Goal: Task Accomplishment & Management: Manage account settings

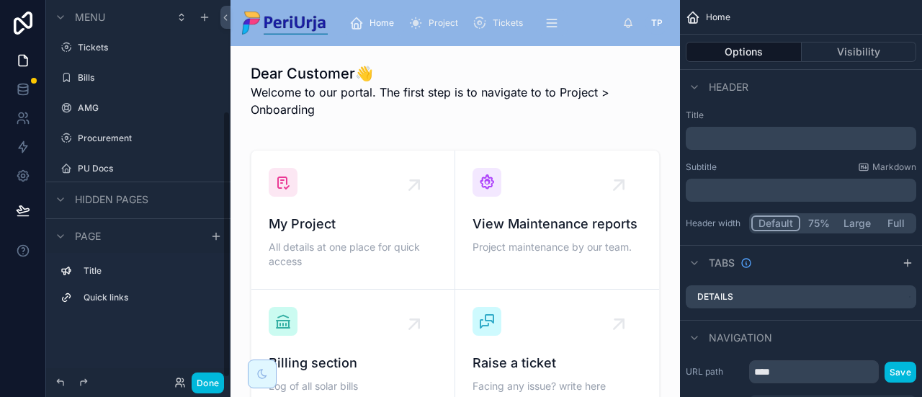
scroll to position [160, 0]
click at [98, 138] on label "Users" at bounding box center [145, 137] width 135 height 12
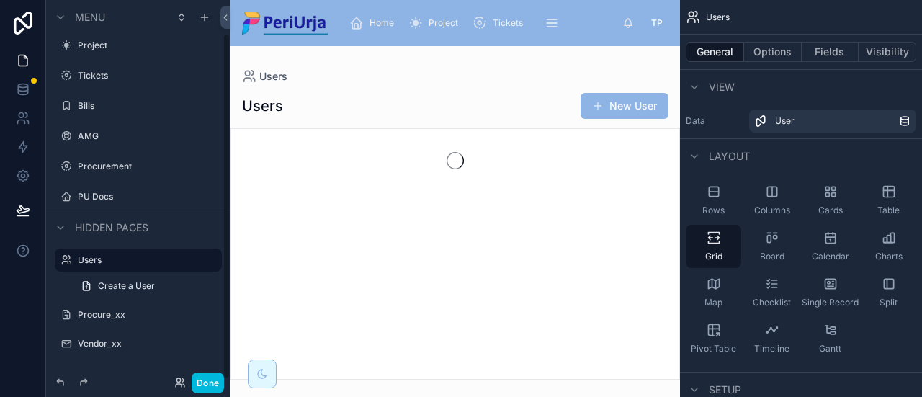
scroll to position [36, 0]
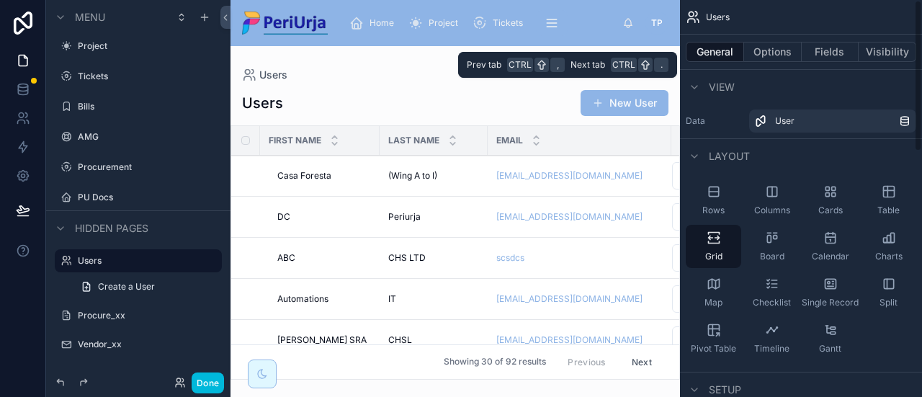
click at [764, 57] on button "Options" at bounding box center [773, 52] width 58 height 20
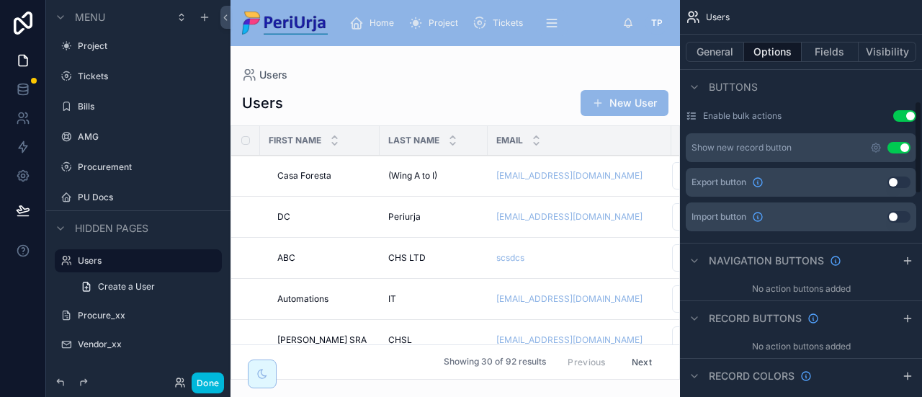
scroll to position [432, 0]
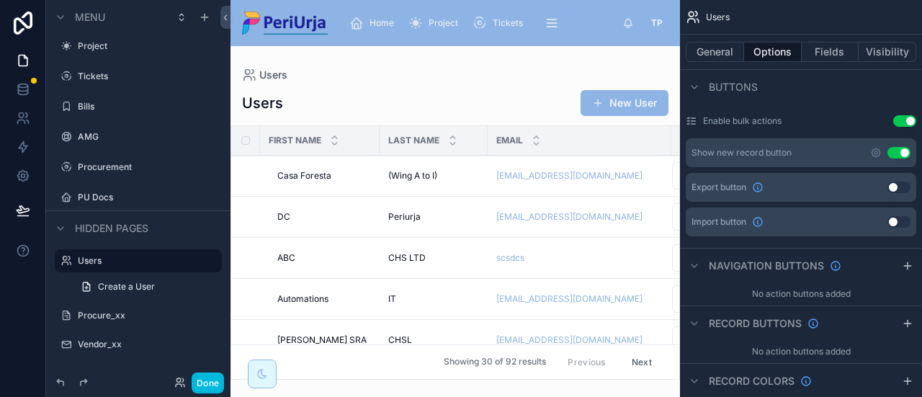
click at [630, 102] on div at bounding box center [456, 221] width 450 height 351
click at [630, 102] on button "New User" at bounding box center [625, 103] width 88 height 26
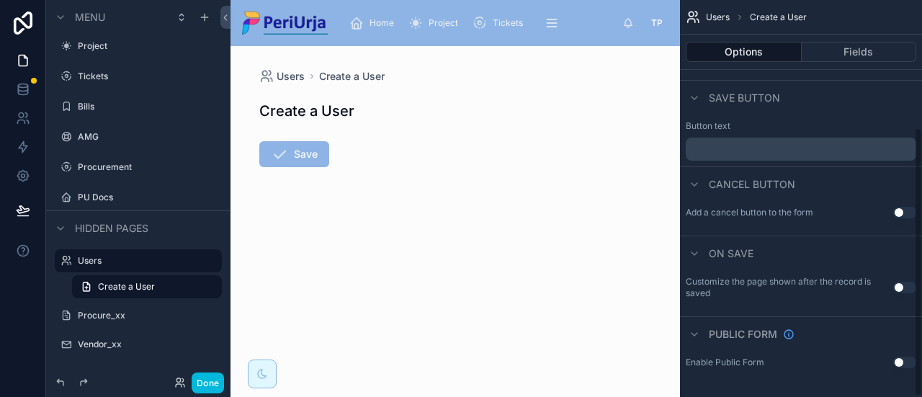
scroll to position [187, 0]
click at [848, 53] on button "Fields" at bounding box center [859, 52] width 115 height 20
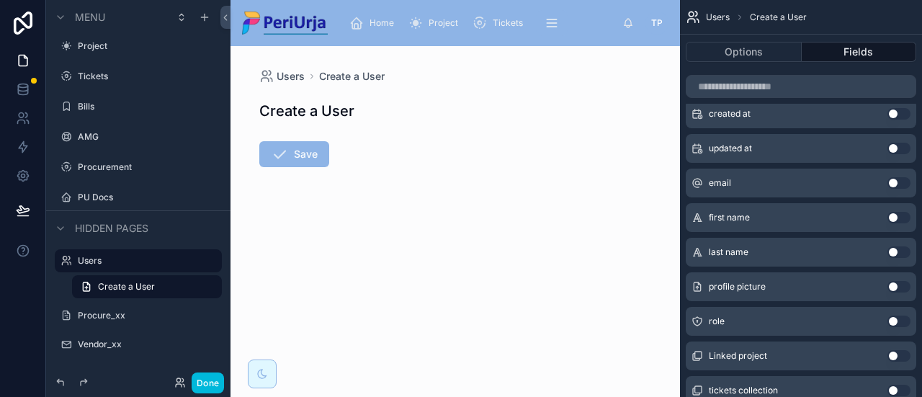
click at [746, 185] on div "email Use setting" at bounding box center [801, 183] width 231 height 29
click at [721, 182] on span "email" at bounding box center [720, 183] width 22 height 12
click at [128, 289] on span "Create a User" at bounding box center [126, 287] width 57 height 12
click at [125, 263] on label "Users" at bounding box center [145, 261] width 135 height 12
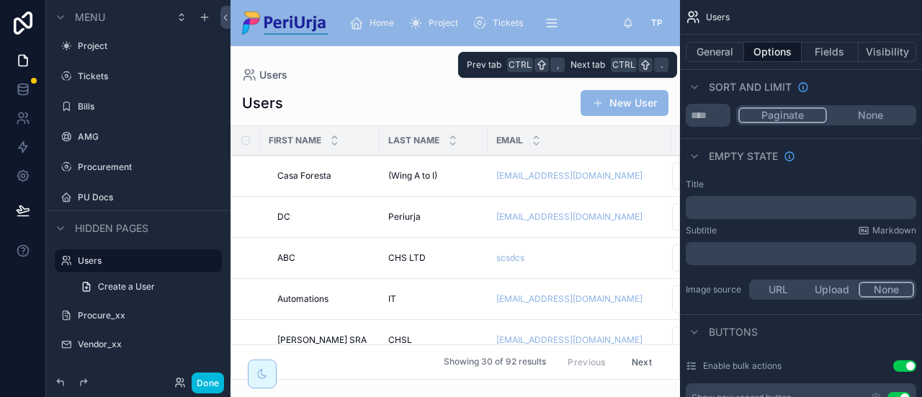
click at [715, 51] on button "General" at bounding box center [715, 52] width 58 height 20
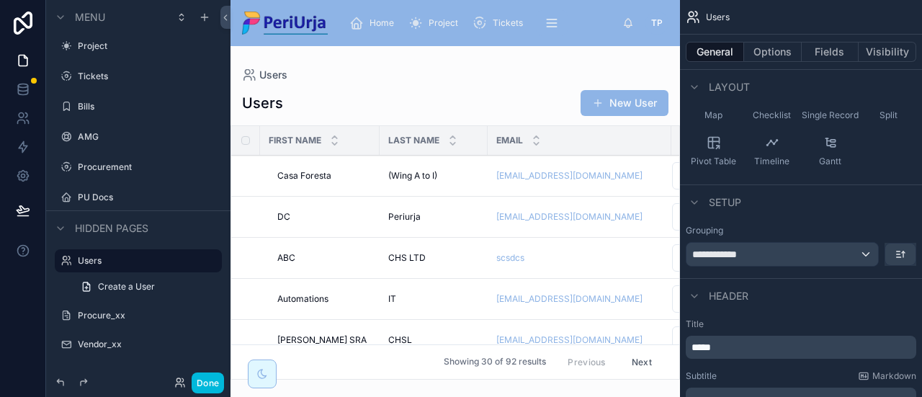
click at [624, 100] on button "New User" at bounding box center [625, 103] width 88 height 26
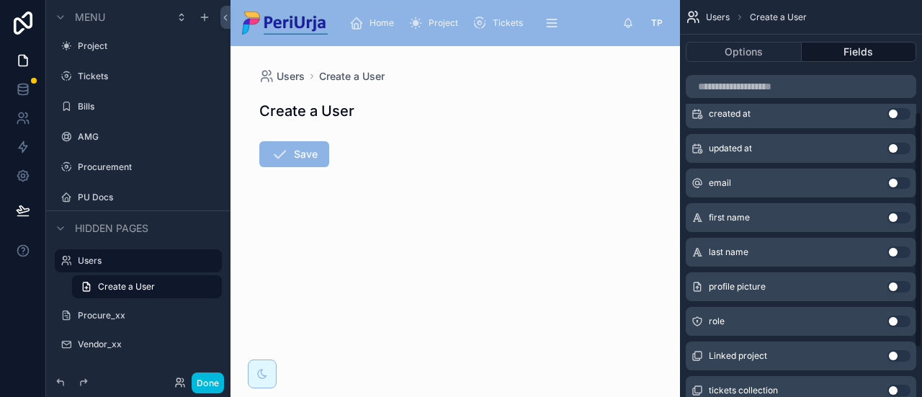
click at [772, 54] on button "Options" at bounding box center [744, 52] width 116 height 20
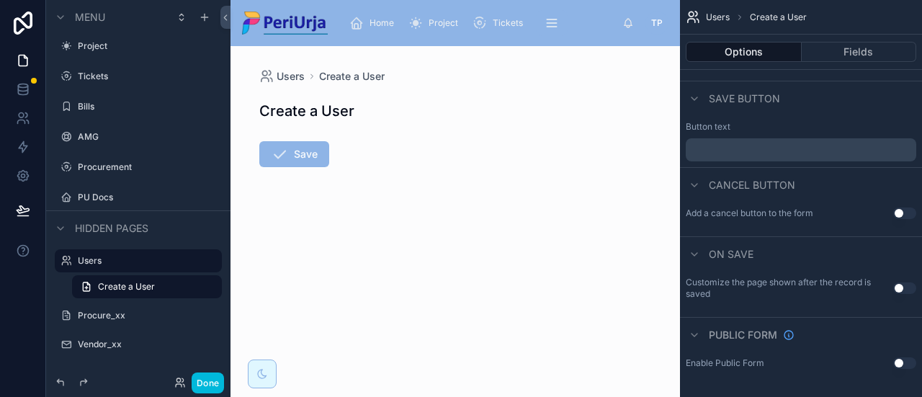
click at [845, 50] on button "Fields" at bounding box center [859, 52] width 115 height 20
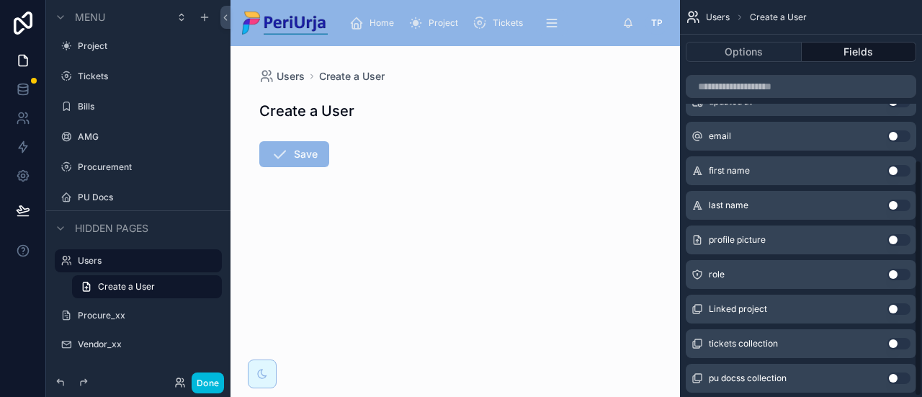
scroll to position [269, 0]
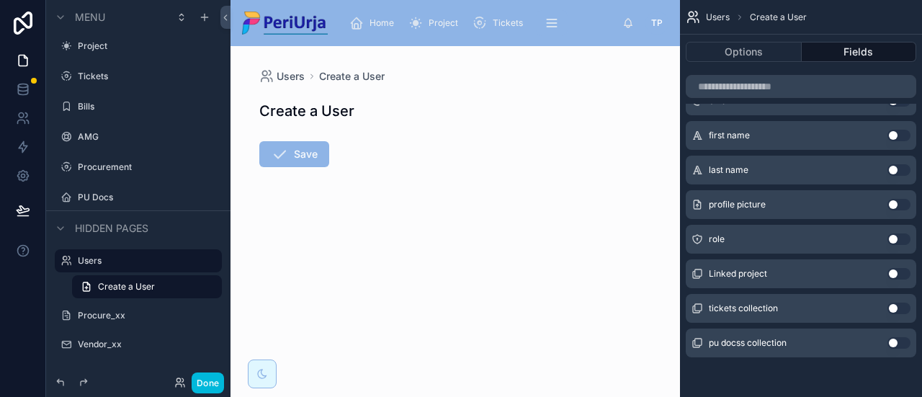
click at [266, 377] on icon at bounding box center [262, 374] width 12 height 12
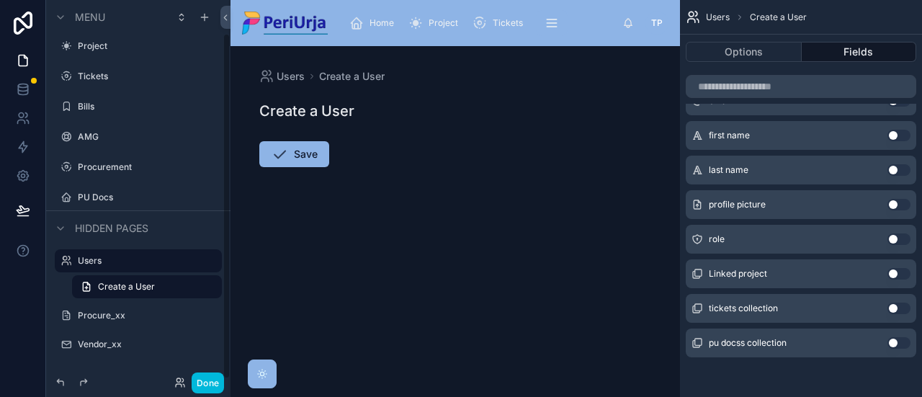
click at [277, 78] on span "Users" at bounding box center [291, 76] width 28 height 14
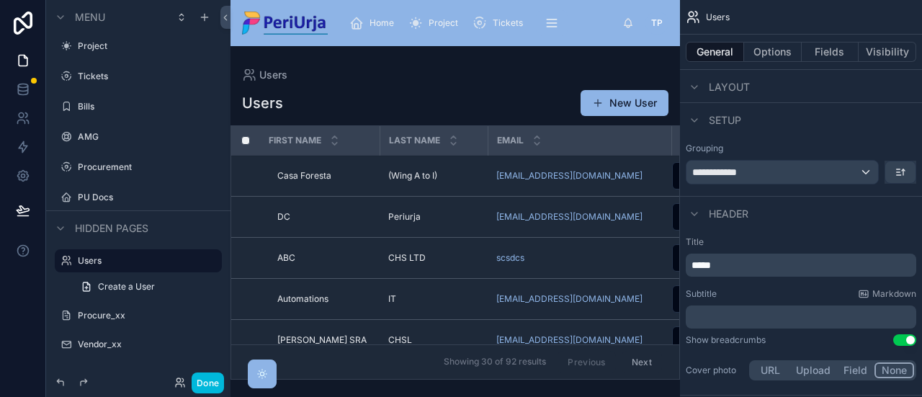
click at [316, 176] on span "Casa Foresta" at bounding box center [304, 176] width 54 height 12
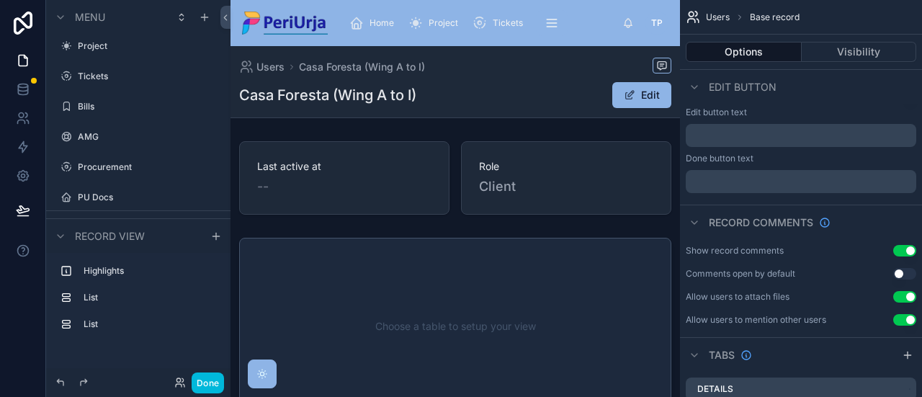
click at [651, 90] on button "Edit" at bounding box center [641, 95] width 59 height 26
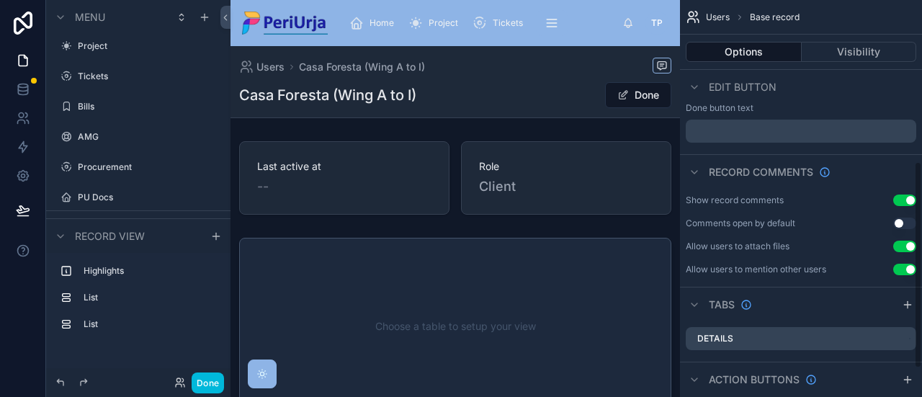
scroll to position [365, 0]
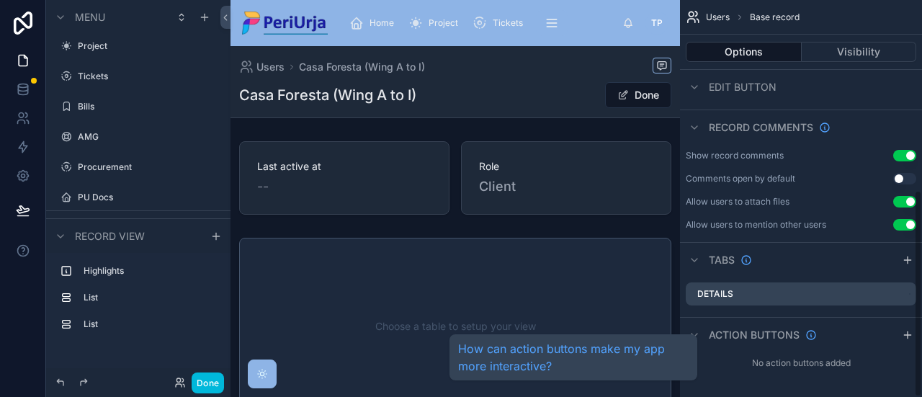
click at [699, 327] on div "scrollable content" at bounding box center [694, 334] width 17 height 17
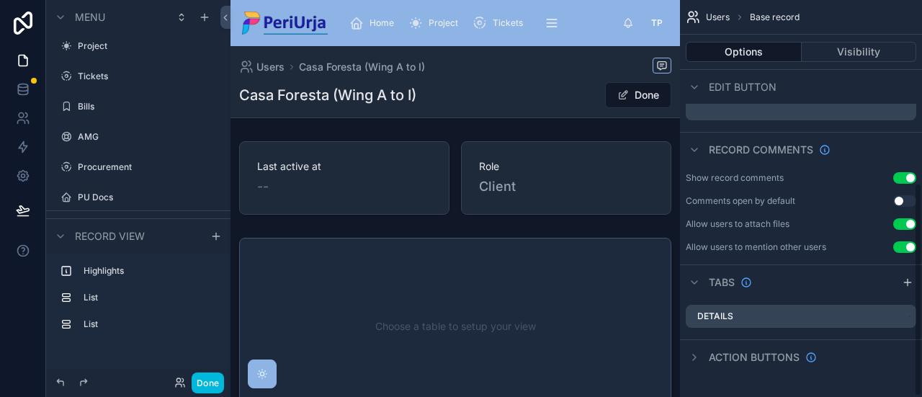
scroll to position [342, 0]
click at [697, 357] on icon "scrollable content" at bounding box center [695, 358] width 12 height 12
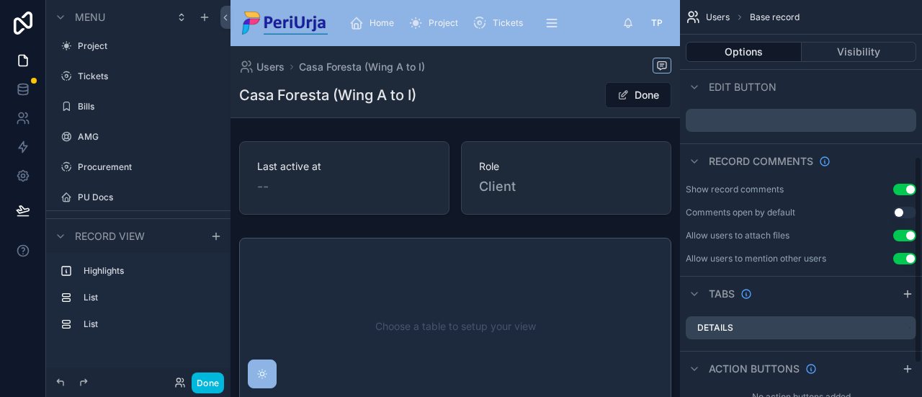
scroll to position [360, 0]
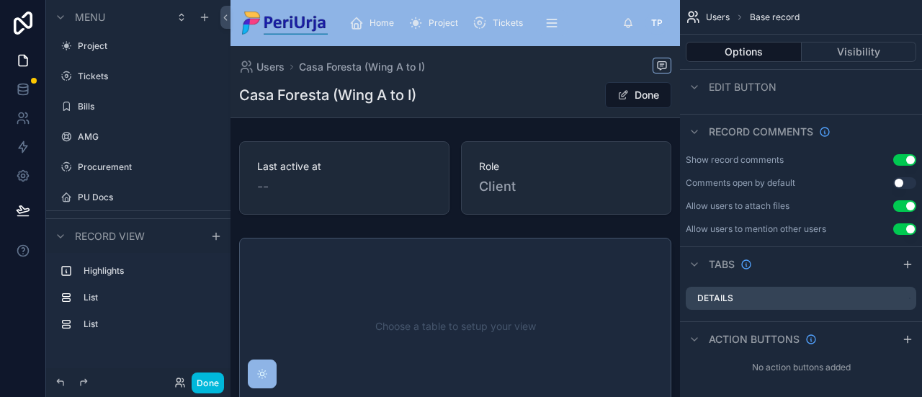
click at [696, 263] on icon "scrollable content" at bounding box center [695, 264] width 6 height 3
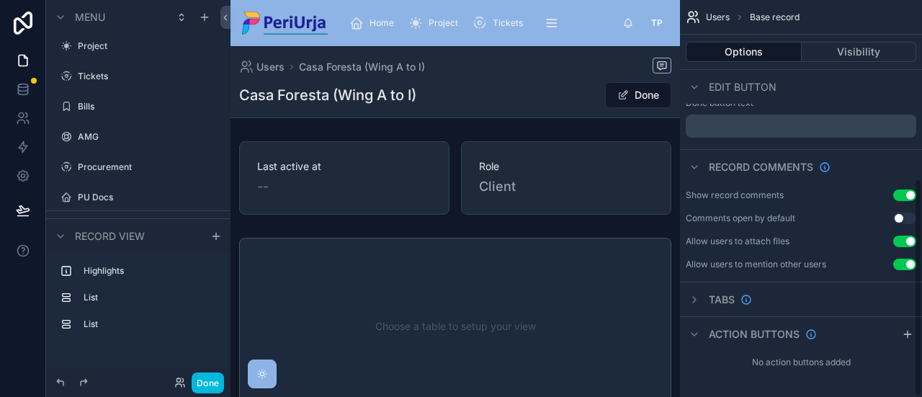
scroll to position [324, 0]
click at [859, 47] on button "Visibility" at bounding box center [859, 52] width 115 height 20
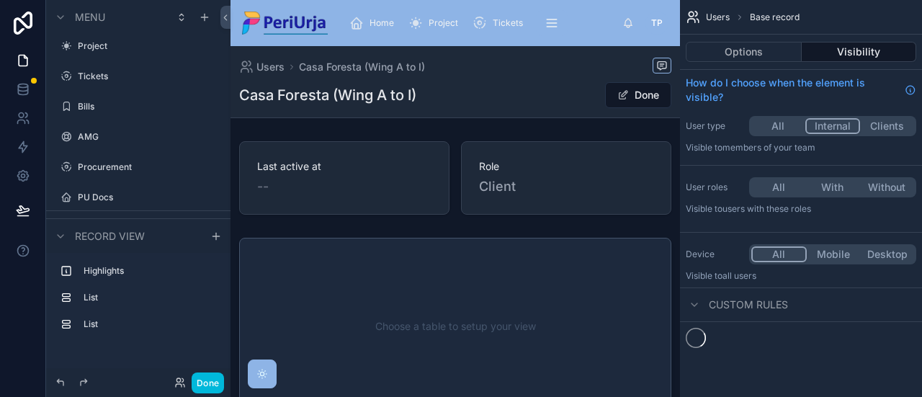
scroll to position [0, 0]
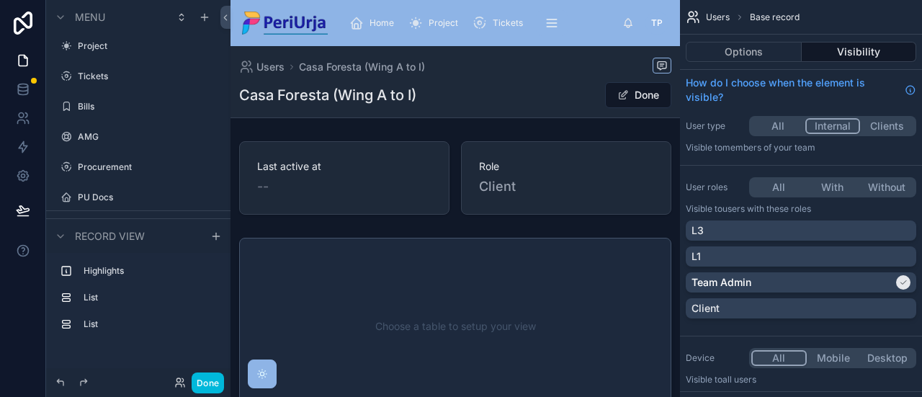
click at [727, 51] on button "Options" at bounding box center [744, 52] width 116 height 20
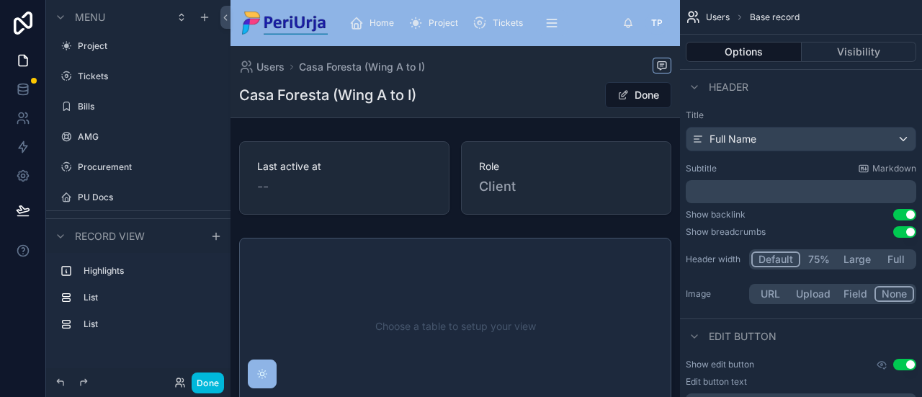
click at [719, 16] on span "Users" at bounding box center [718, 18] width 24 height 12
click at [717, 22] on span "Users" at bounding box center [718, 18] width 24 height 12
click at [715, 14] on span "Users" at bounding box center [718, 18] width 24 height 12
click at [23, 87] on icon at bounding box center [22, 86] width 9 height 4
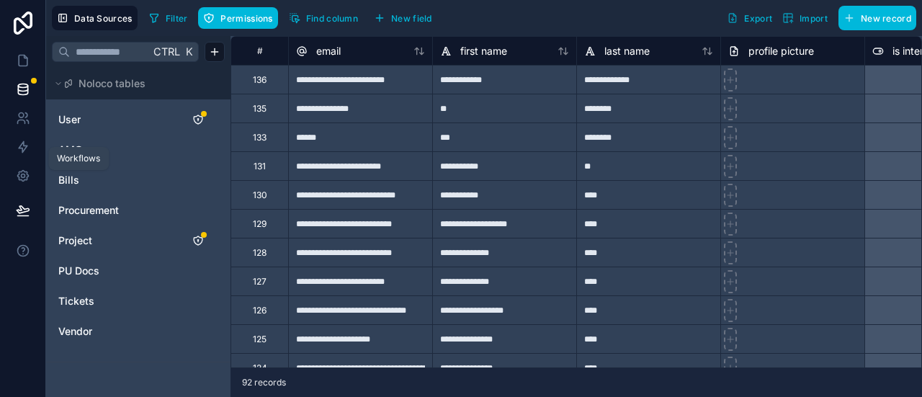
click at [24, 146] on icon at bounding box center [23, 147] width 9 height 11
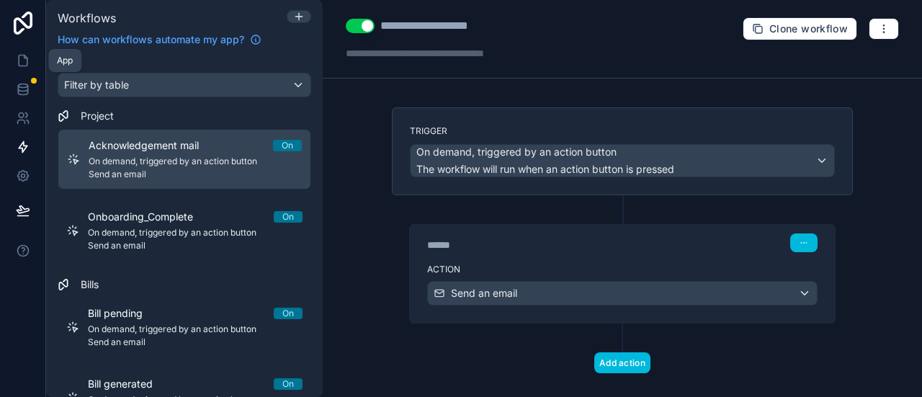
click at [20, 60] on icon at bounding box center [23, 60] width 14 height 14
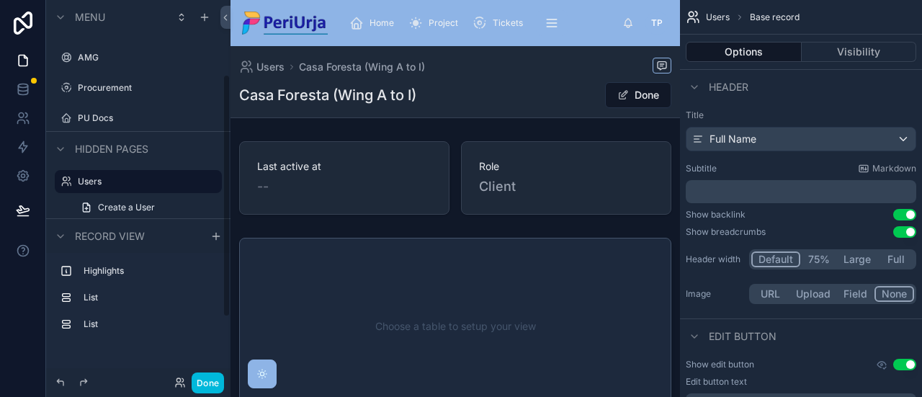
scroll to position [144, 0]
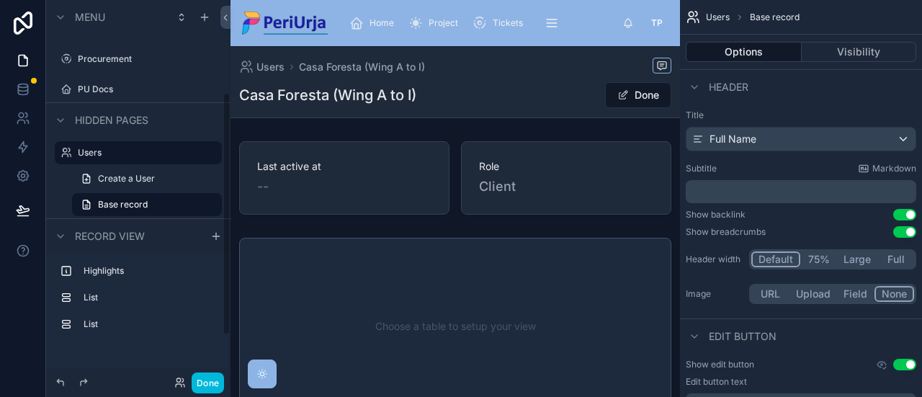
click at [97, 155] on label "Users" at bounding box center [145, 153] width 135 height 12
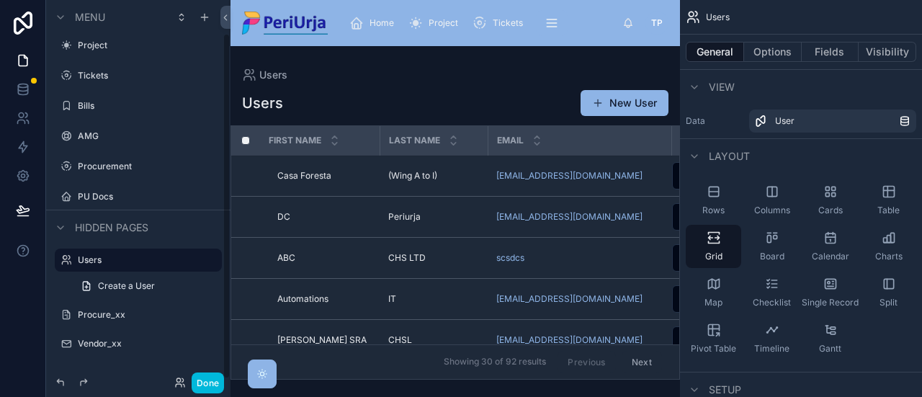
scroll to position [36, 0]
click at [169, 287] on link "Create a User" at bounding box center [147, 286] width 150 height 23
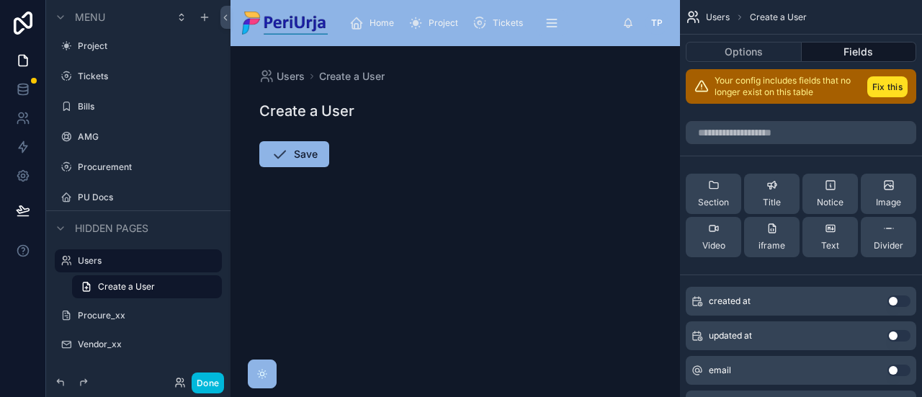
click at [210, 287] on link "Create a User" at bounding box center [147, 286] width 150 height 23
click at [0, 0] on icon "scrollable content" at bounding box center [0, 0] width 0 height 0
click at [454, 223] on form "Save" at bounding box center [455, 196] width 392 height 127
click at [308, 162] on button "Save" at bounding box center [294, 154] width 70 height 26
click at [308, 161] on button "Save" at bounding box center [294, 154] width 70 height 26
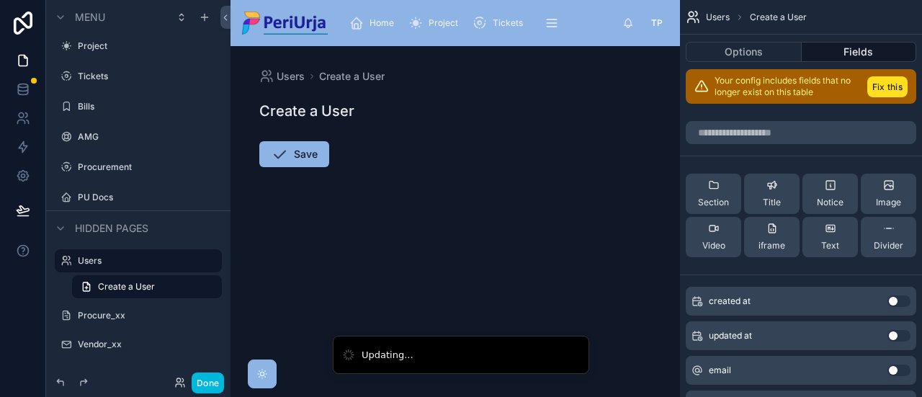
click at [308, 161] on button "Save" at bounding box center [294, 154] width 70 height 26
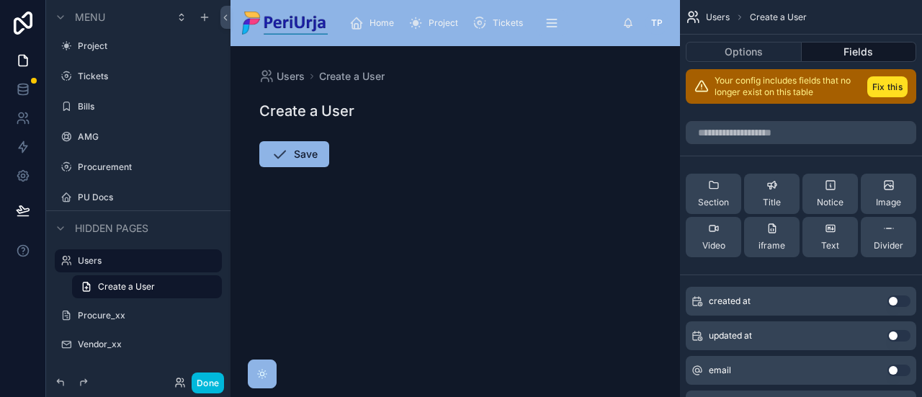
click at [295, 152] on button "Save" at bounding box center [294, 154] width 70 height 26
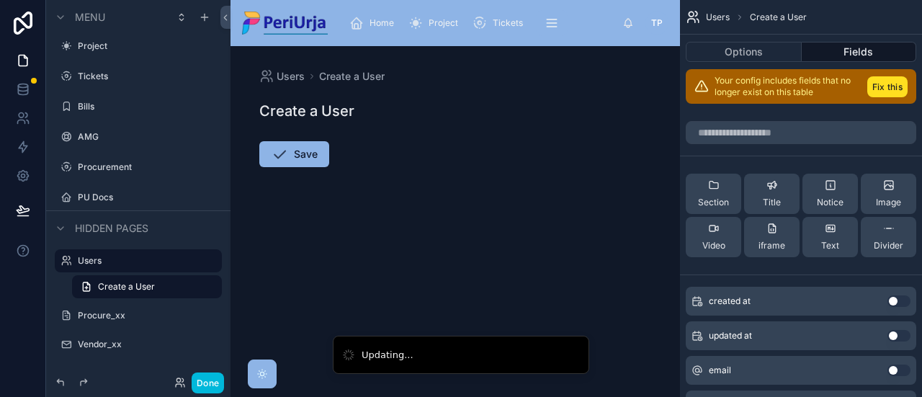
click at [295, 152] on button "Save" at bounding box center [294, 154] width 70 height 26
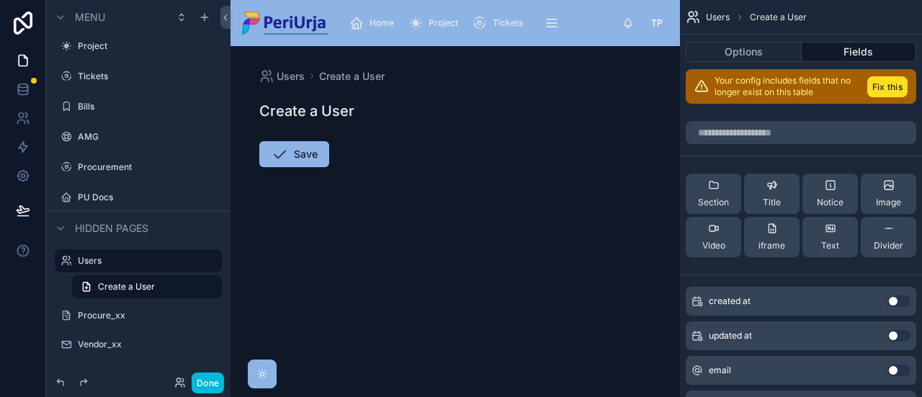
click at [748, 55] on button "Options" at bounding box center [744, 52] width 116 height 20
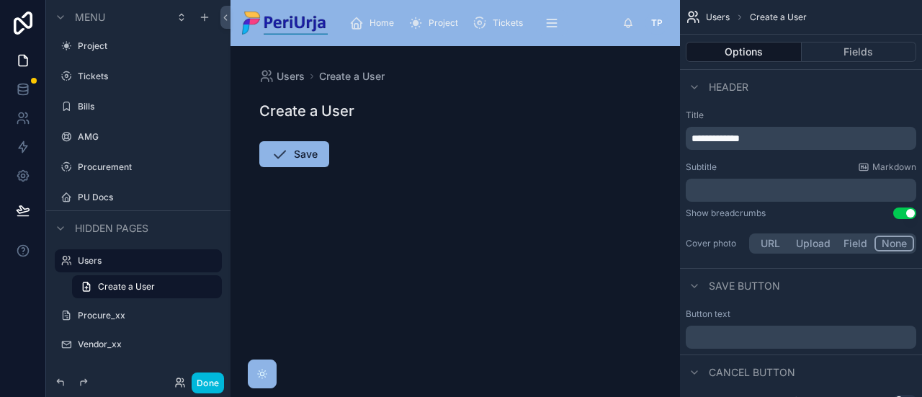
click at [712, 81] on span "Header" at bounding box center [729, 87] width 40 height 14
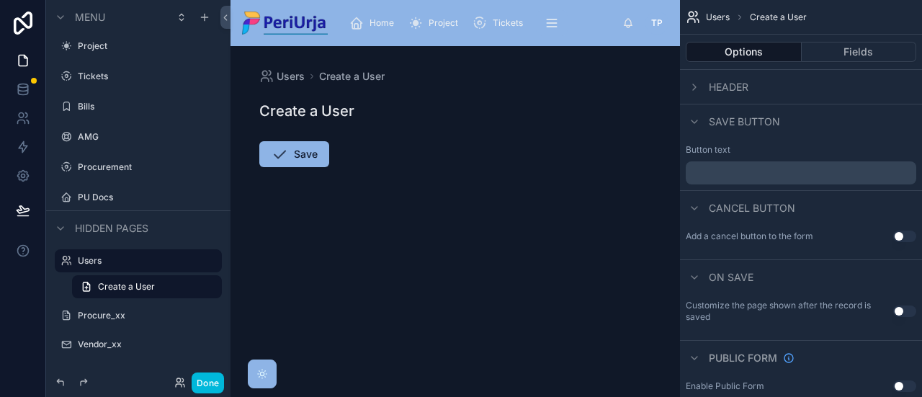
click at [360, 78] on span "Create a User" at bounding box center [352, 76] width 66 height 14
click at [300, 148] on button "Save" at bounding box center [294, 154] width 70 height 26
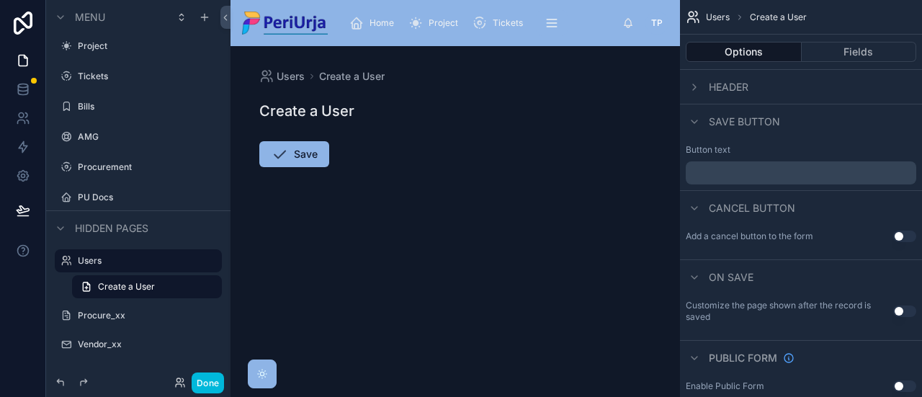
click at [0, 0] on icon "scrollable content" at bounding box center [0, 0] width 0 height 0
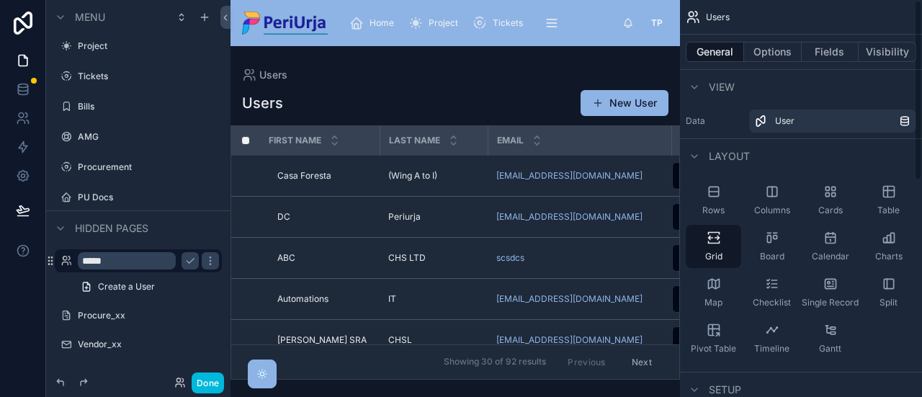
click at [772, 55] on button "Options" at bounding box center [773, 52] width 58 height 20
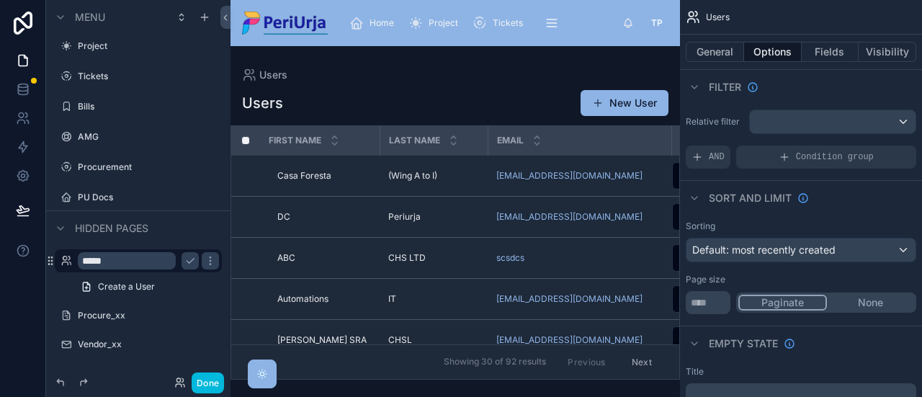
click at [820, 50] on button "Fields" at bounding box center [831, 52] width 58 height 20
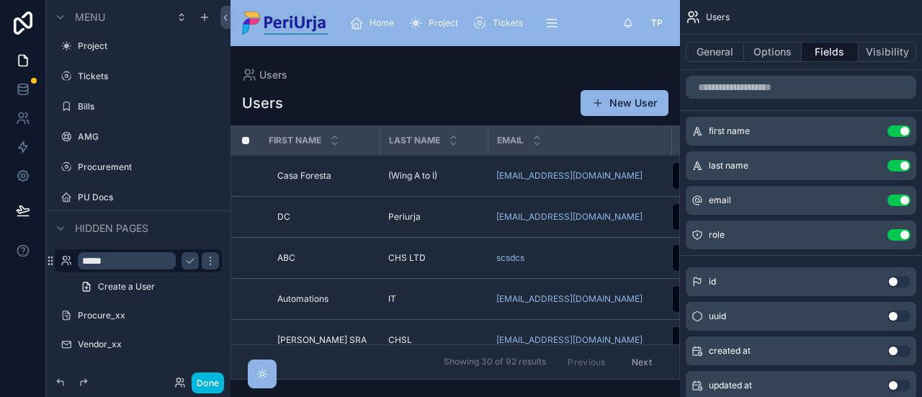
click at [0, 0] on icon "scrollable content" at bounding box center [0, 0] width 0 height 0
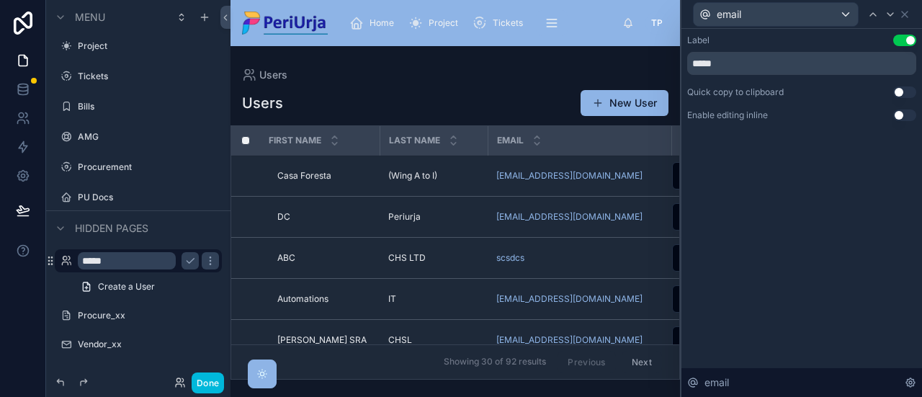
click at [913, 383] on icon at bounding box center [911, 383] width 12 height 12
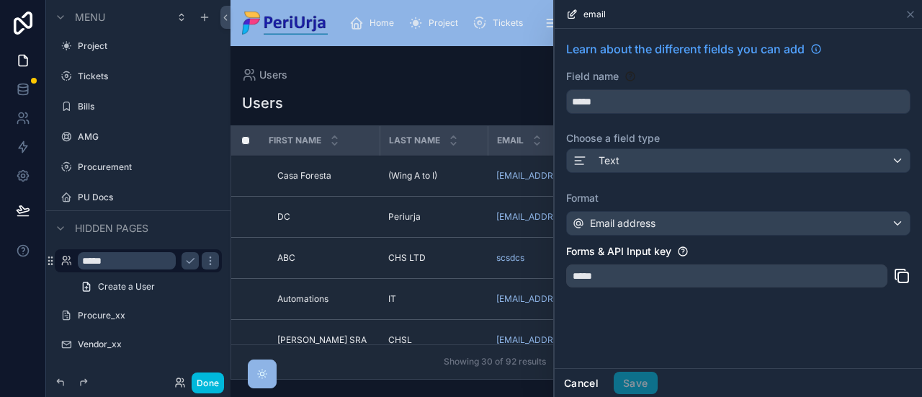
click at [586, 383] on button "Cancel" at bounding box center [581, 383] width 53 height 23
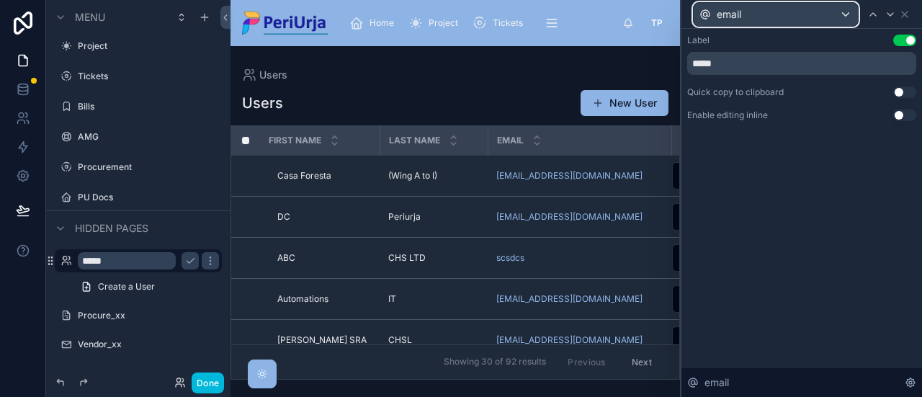
click at [849, 17] on div "email" at bounding box center [776, 14] width 164 height 23
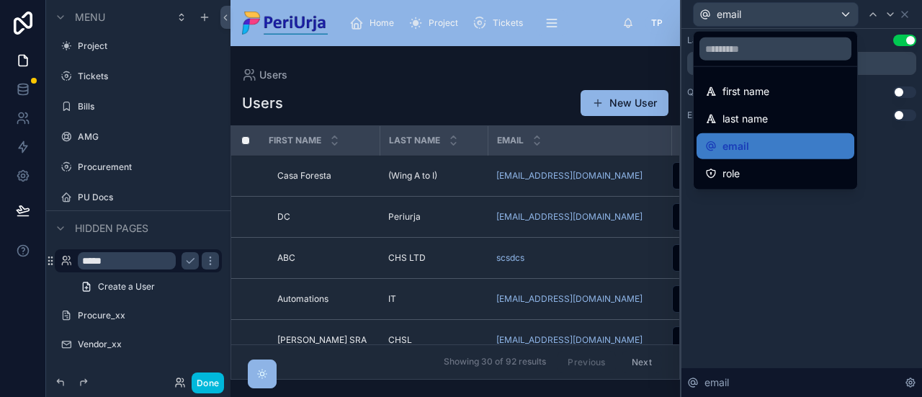
click at [771, 150] on div "email" at bounding box center [775, 146] width 140 height 17
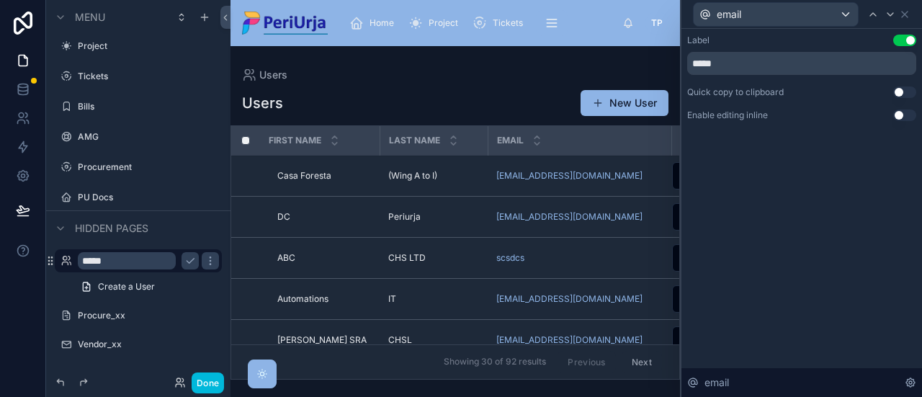
click at [617, 100] on button "New User" at bounding box center [625, 103] width 88 height 26
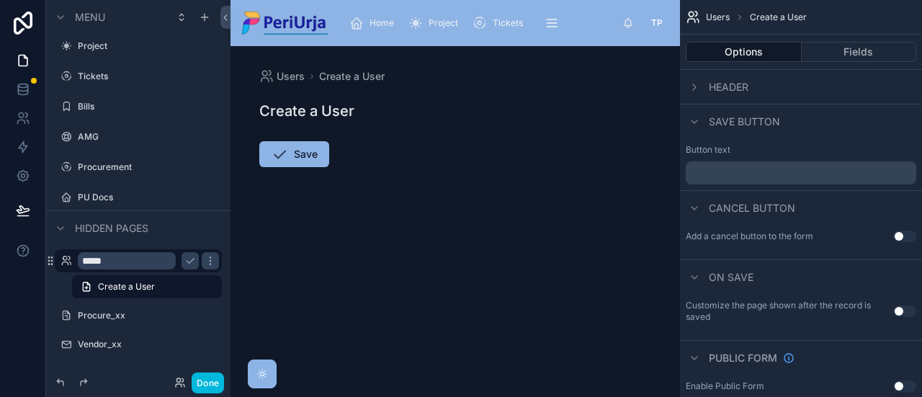
click at [693, 89] on icon "scrollable content" at bounding box center [694, 87] width 3 height 6
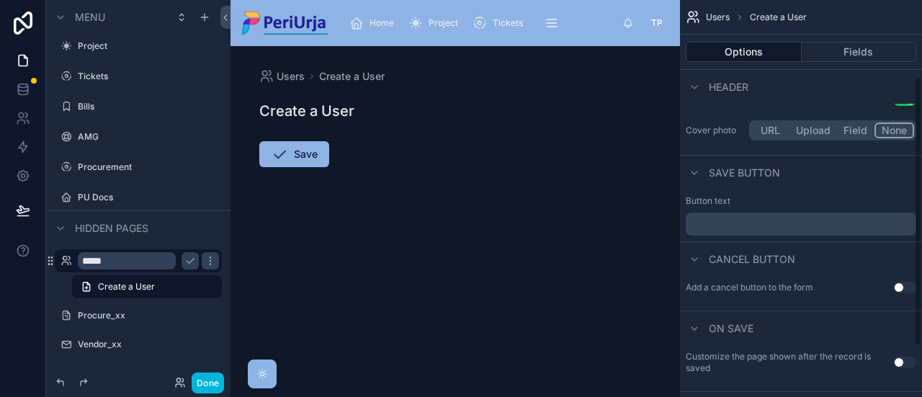
scroll to position [144, 0]
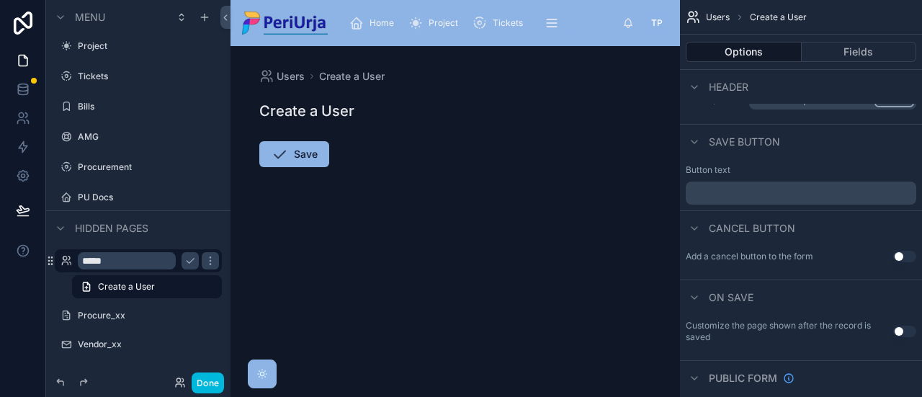
click at [694, 146] on icon "scrollable content" at bounding box center [695, 142] width 12 height 12
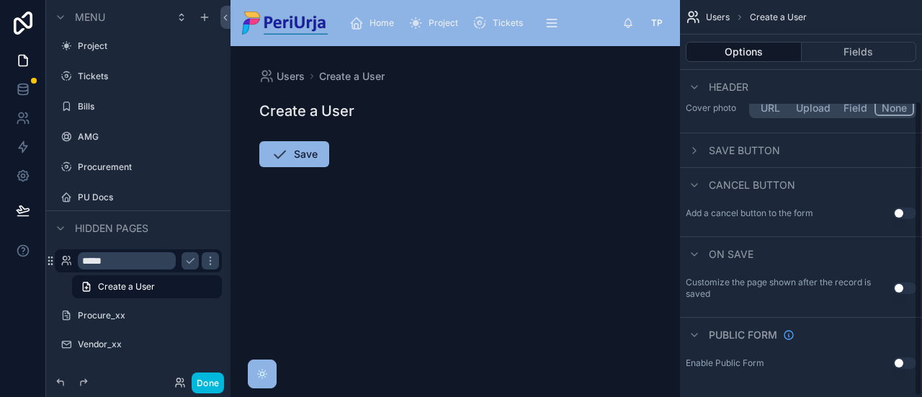
click at [694, 146] on icon "scrollable content" at bounding box center [695, 151] width 12 height 12
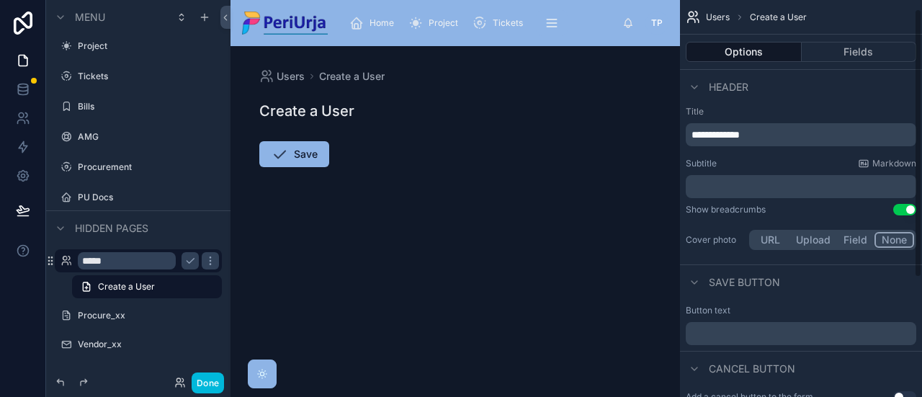
scroll to position [0, 0]
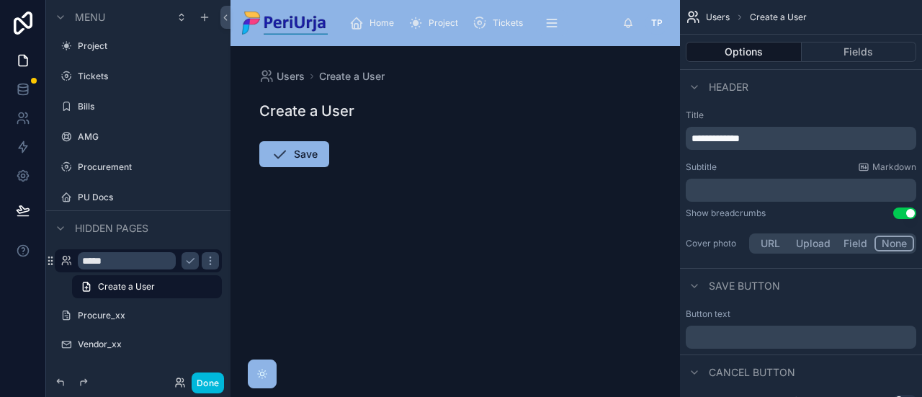
click at [863, 54] on button "Fields" at bounding box center [859, 52] width 115 height 20
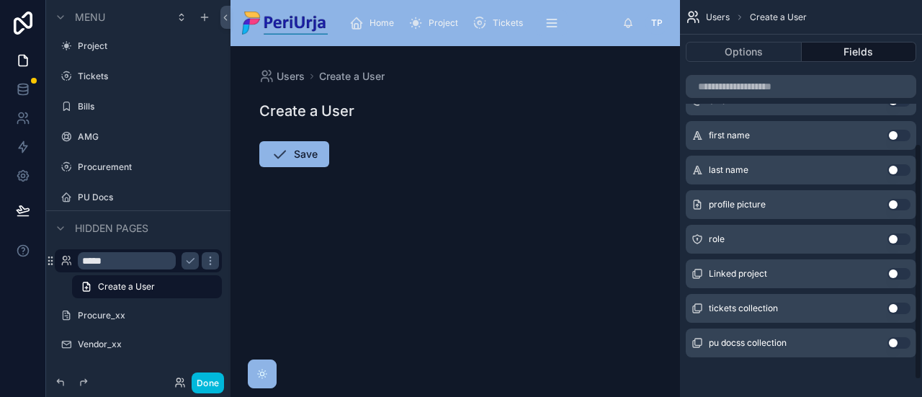
scroll to position [197, 0]
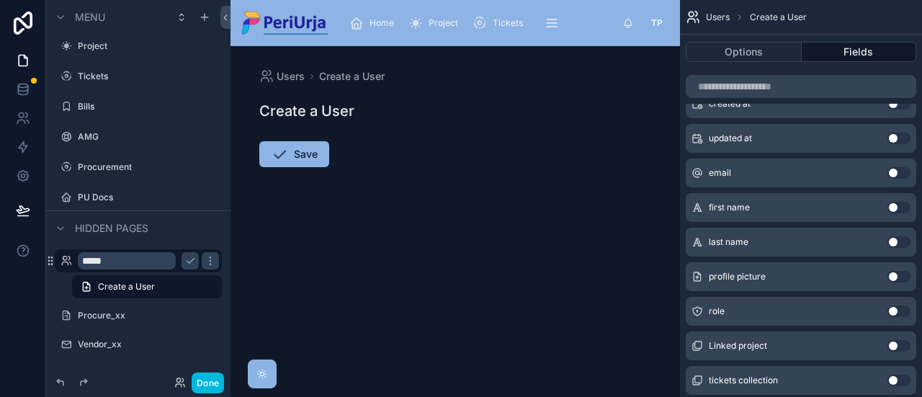
click at [898, 169] on button "Use setting" at bounding box center [899, 173] width 23 height 12
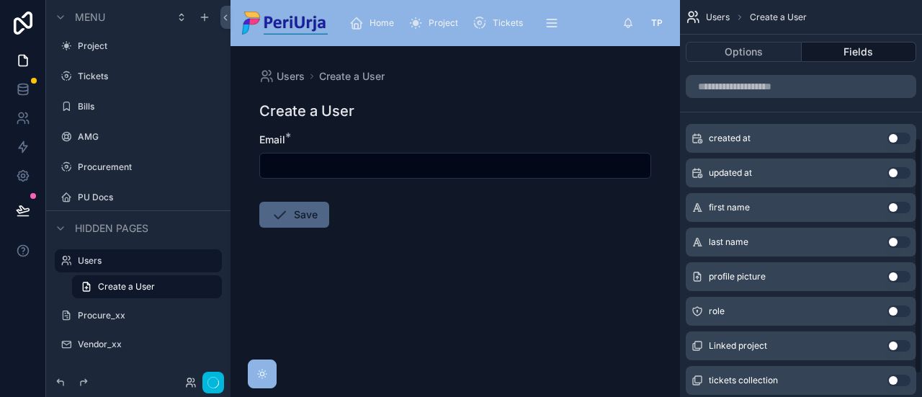
scroll to position [232, 0]
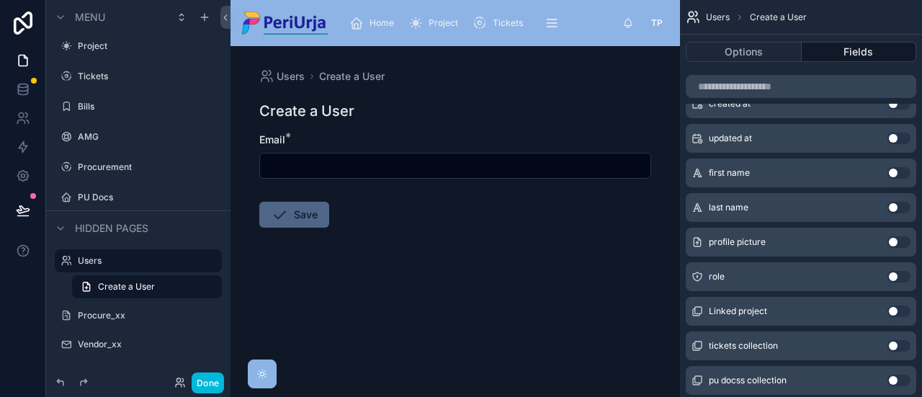
click at [898, 169] on button "Use setting" at bounding box center [899, 173] width 23 height 12
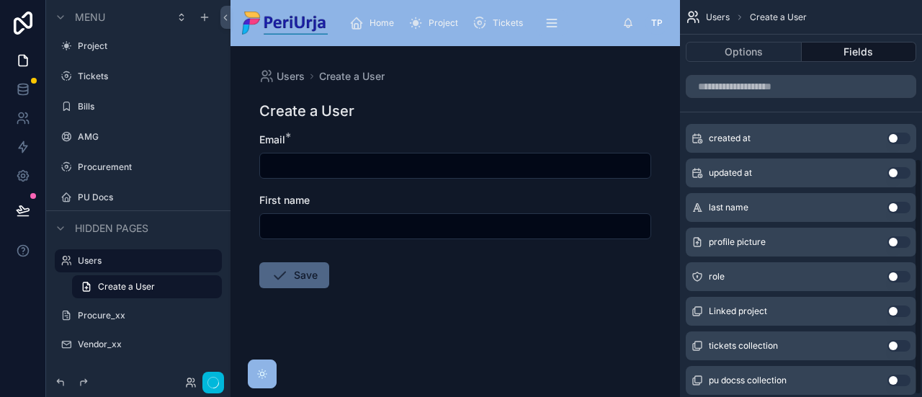
scroll to position [267, 0]
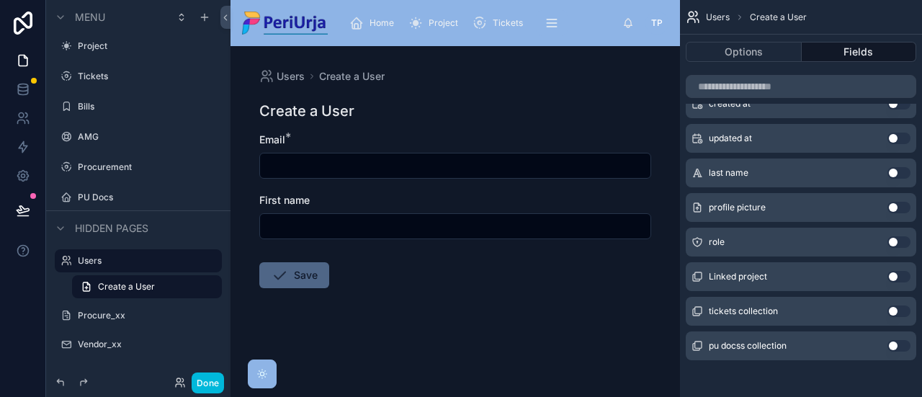
click at [116, 261] on label "Users" at bounding box center [145, 261] width 135 height 12
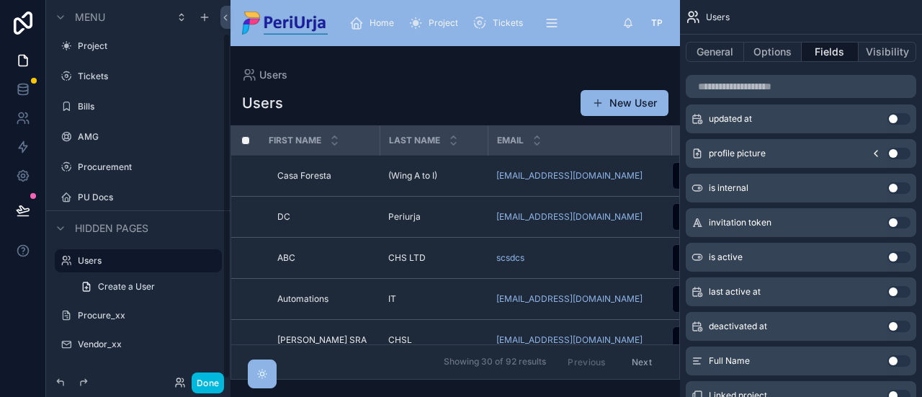
click at [122, 292] on span "Create a User" at bounding box center [126, 287] width 57 height 12
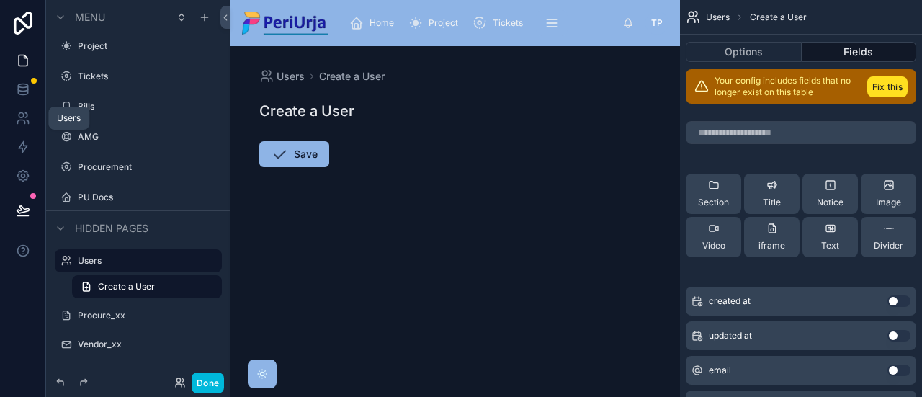
click at [17, 113] on icon at bounding box center [23, 118] width 14 height 14
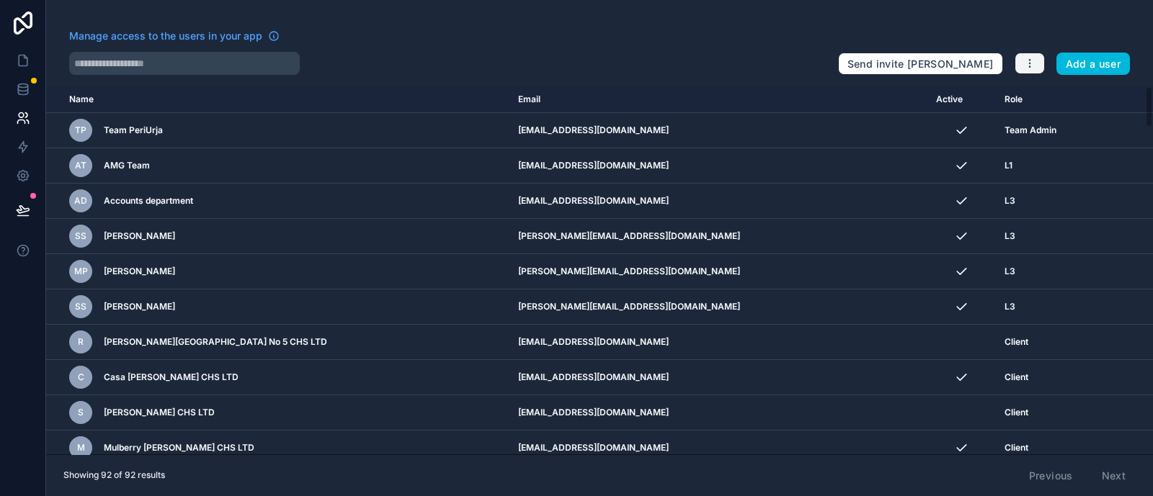
click at [921, 62] on icon "button" at bounding box center [1030, 64] width 12 height 12
click at [921, 27] on div "Manage access to the users in your app Send invite reminders Add a user Name Em…" at bounding box center [599, 248] width 1107 height 496
click at [25, 216] on icon at bounding box center [22, 216] width 11 height 0
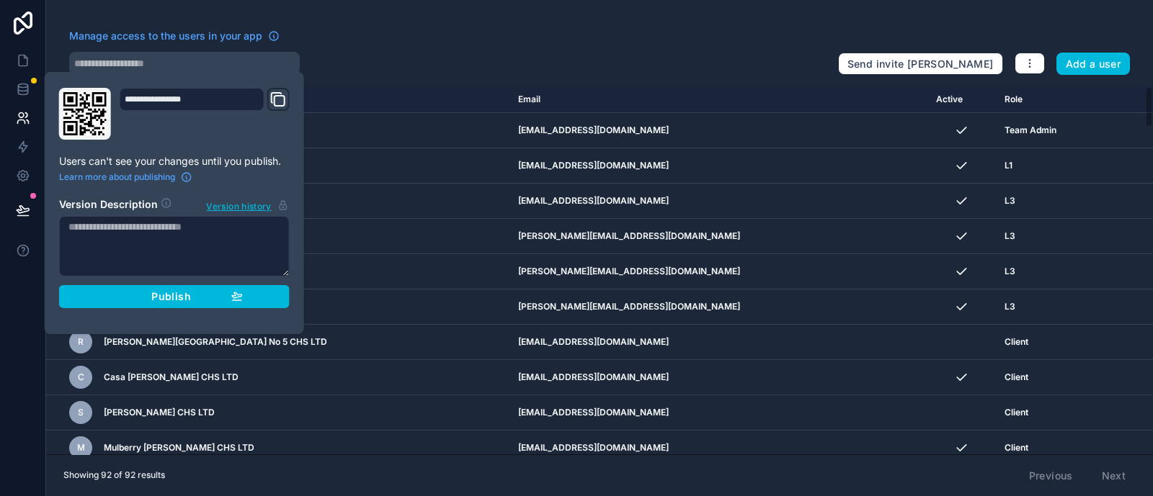
click at [316, 27] on div "Manage access to the users in your app Send invite reminders Add a user Name Em…" at bounding box center [599, 248] width 1107 height 496
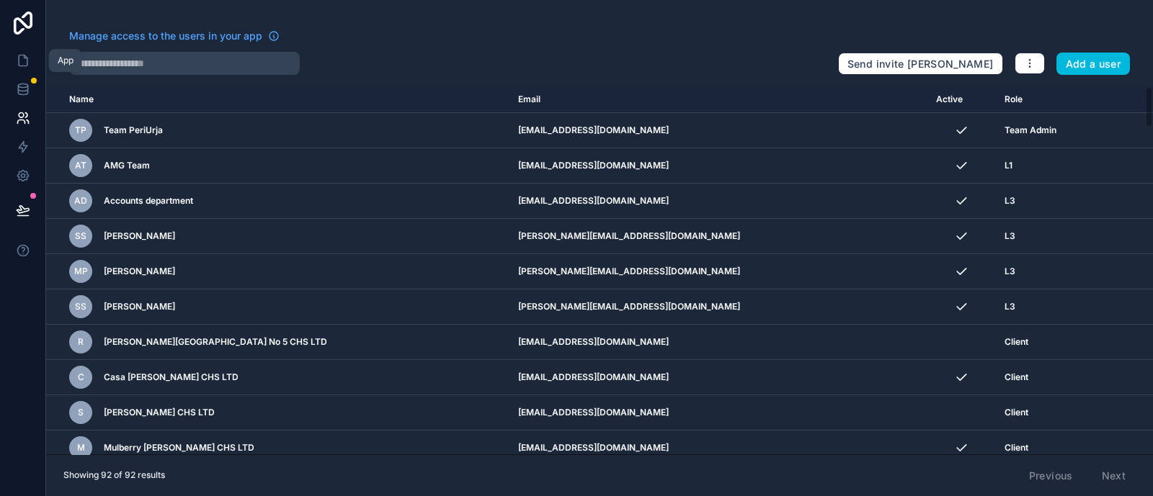
click at [24, 63] on icon at bounding box center [23, 60] width 14 height 14
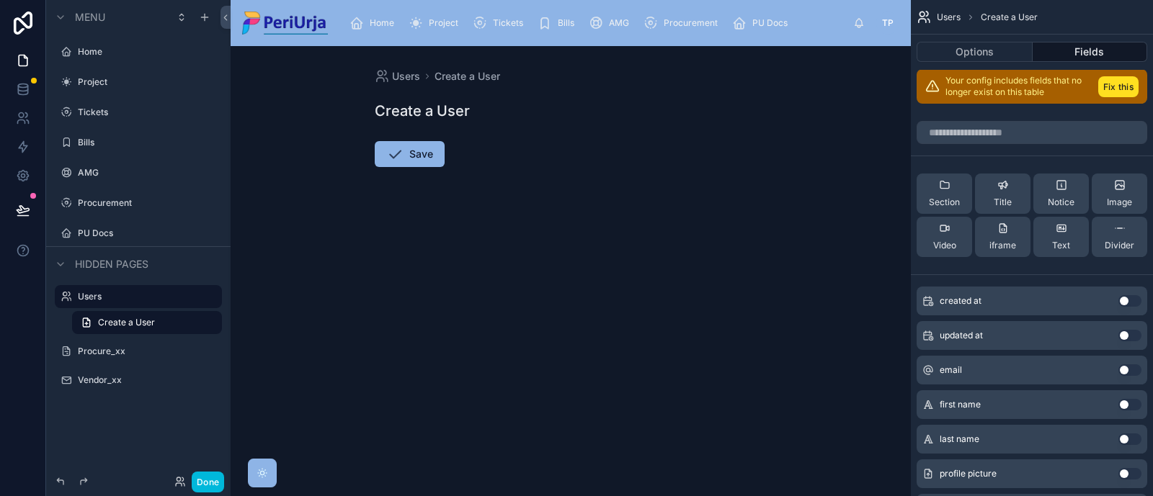
click at [109, 71] on div "Project" at bounding box center [138, 82] width 161 height 23
click at [109, 83] on label "Project" at bounding box center [145, 82] width 135 height 12
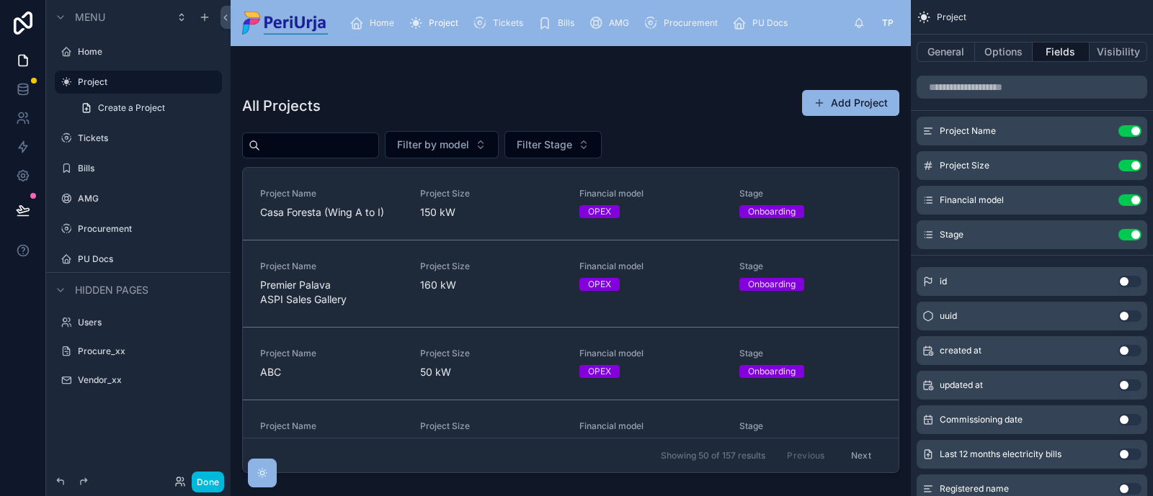
click at [378, 23] on span "Home" at bounding box center [382, 23] width 24 height 12
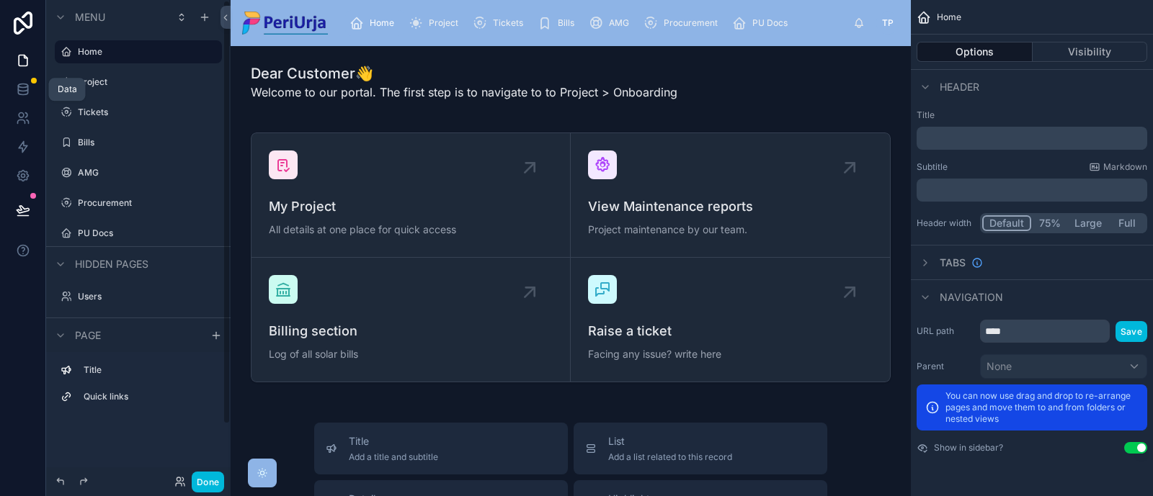
click at [22, 84] on icon at bounding box center [23, 89] width 14 height 14
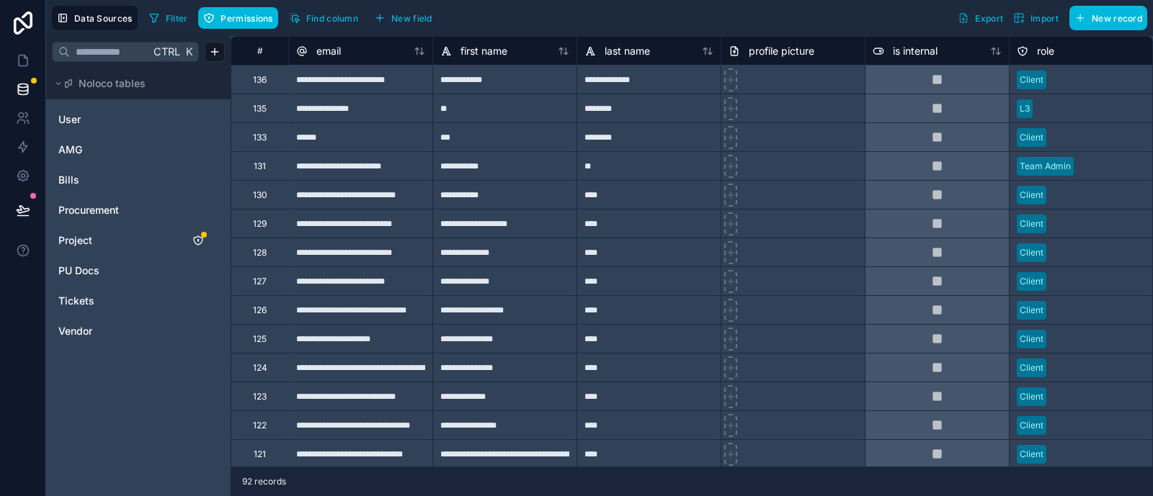
click at [93, 120] on link "User" at bounding box center [116, 119] width 117 height 14
click at [200, 118] on icon "User" at bounding box center [198, 120] width 12 height 12
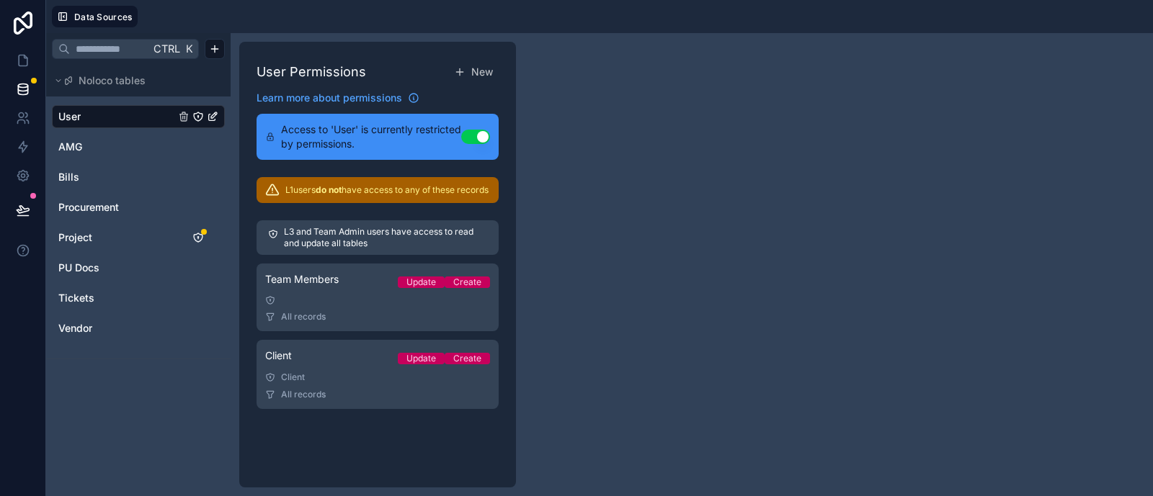
click at [346, 395] on link "Client Update Create Client All records" at bounding box center [377, 374] width 242 height 69
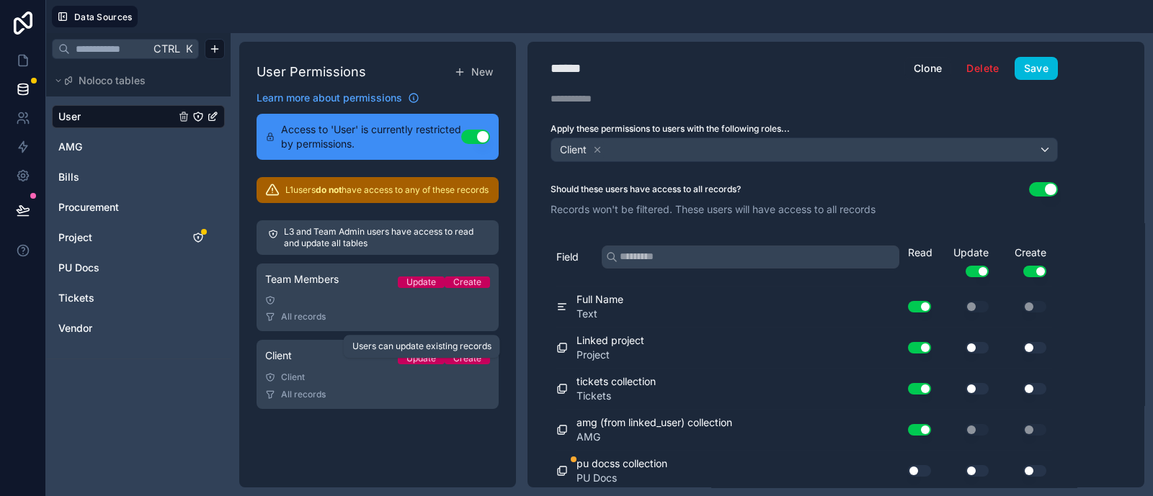
scroll to position [3, 0]
click at [602, 306] on span "Text" at bounding box center [599, 313] width 47 height 14
click at [558, 303] on icon at bounding box center [562, 303] width 8 height 0
click at [621, 306] on span "Text" at bounding box center [599, 313] width 47 height 14
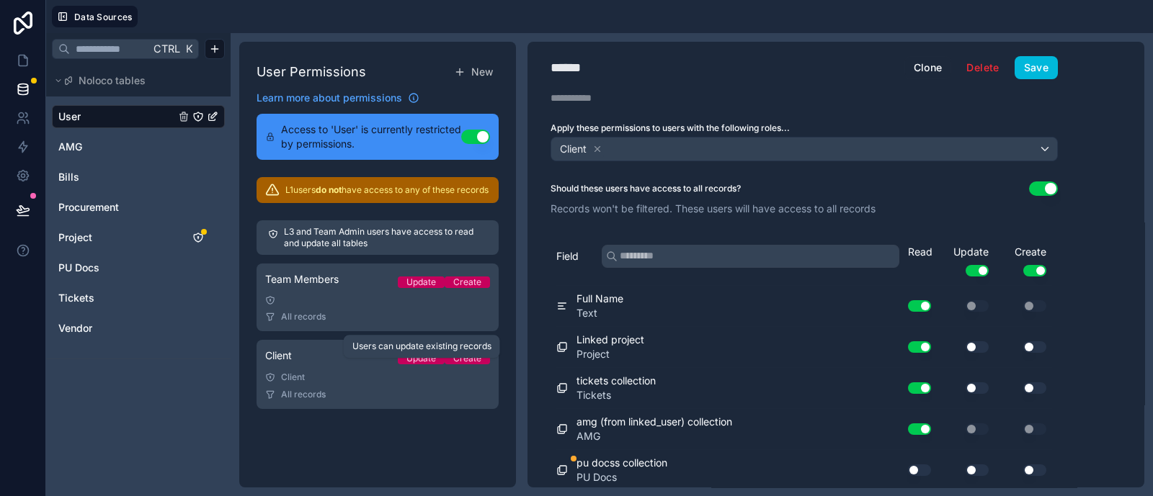
click at [621, 306] on span "Text" at bounding box center [599, 313] width 47 height 14
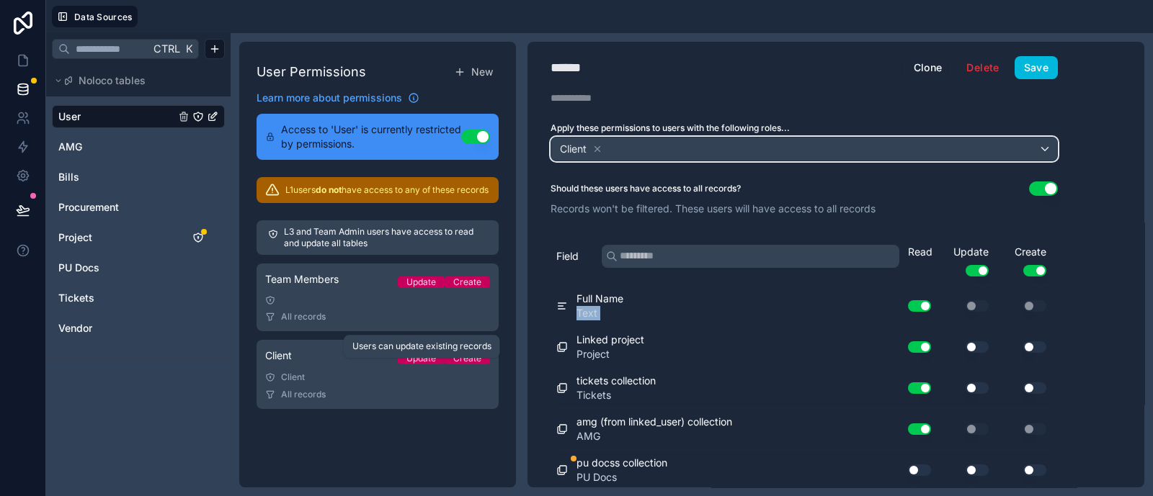
click at [921, 147] on div "Client" at bounding box center [804, 149] width 506 height 23
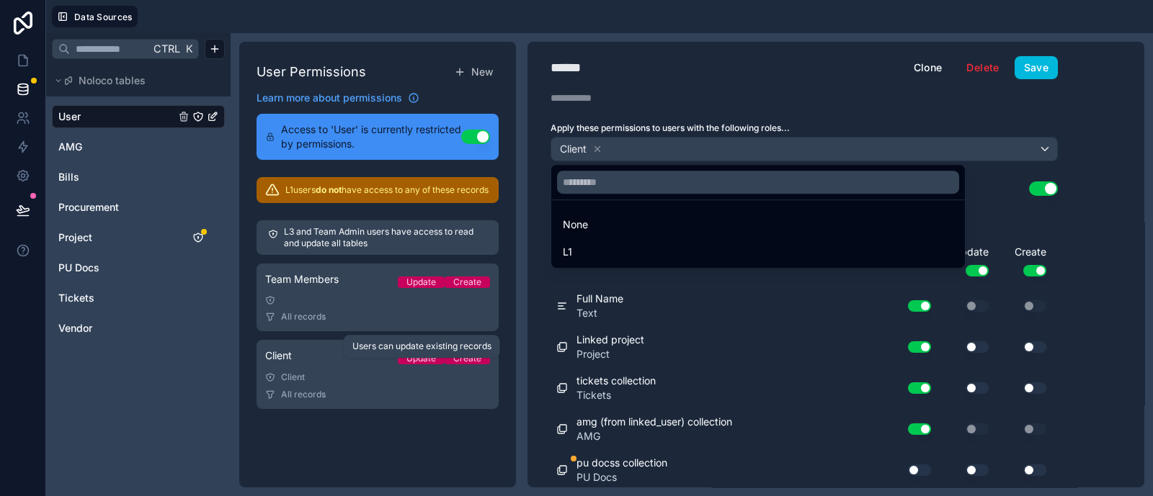
click at [921, 148] on div at bounding box center [576, 248] width 1153 height 496
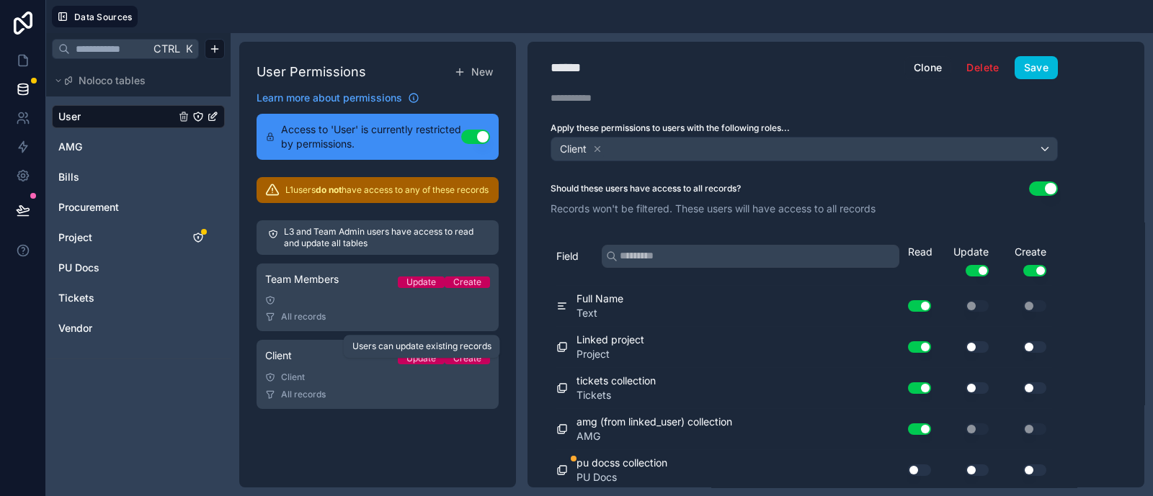
click at [400, 396] on div "User Permissions New Learn more about permissions Access to 'User' is currently…" at bounding box center [377, 265] width 277 height 446
click at [103, 73] on span "Noloco tables" at bounding box center [112, 80] width 67 height 14
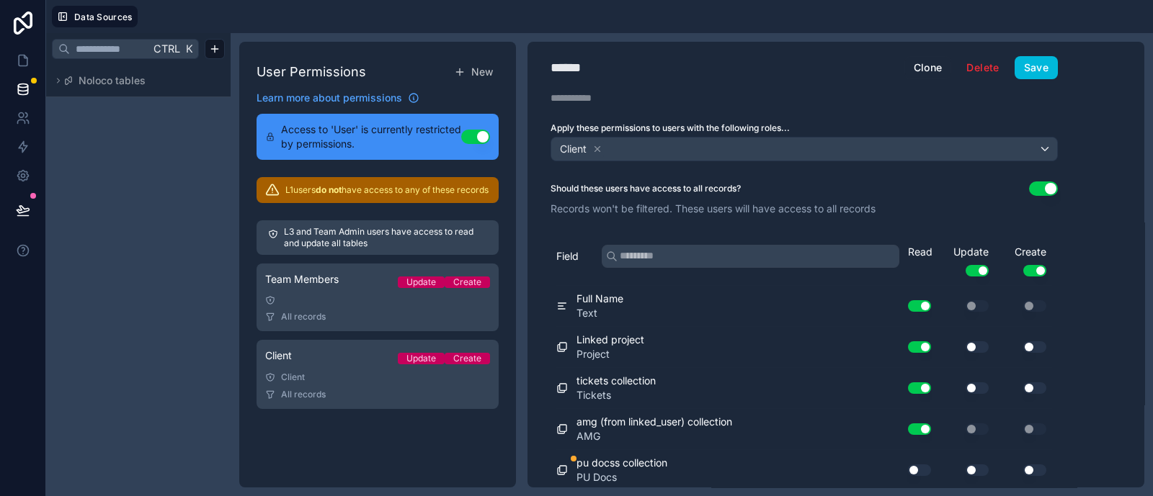
click at [91, 78] on span "Noloco tables" at bounding box center [112, 80] width 67 height 14
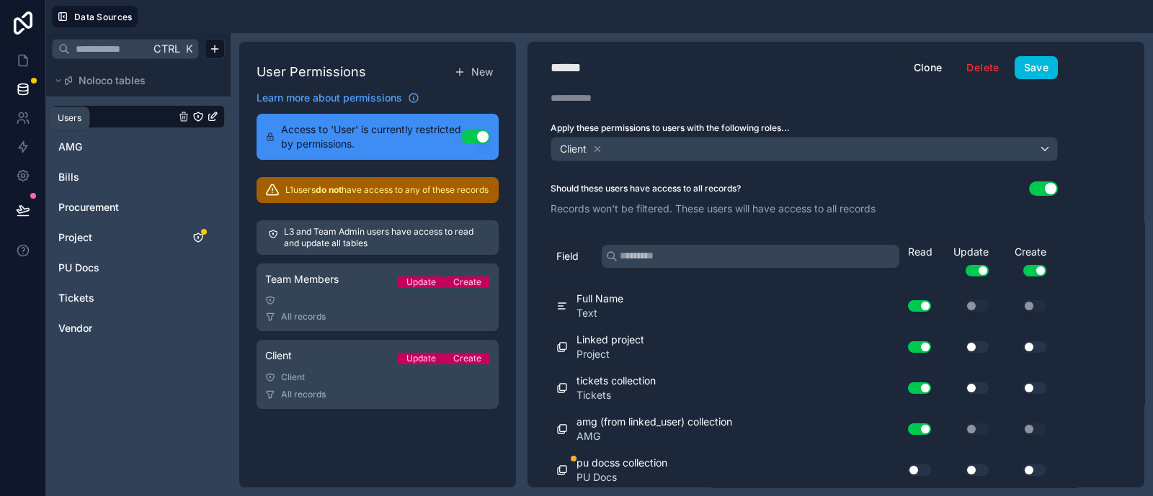
click at [24, 118] on icon at bounding box center [23, 118] width 14 height 14
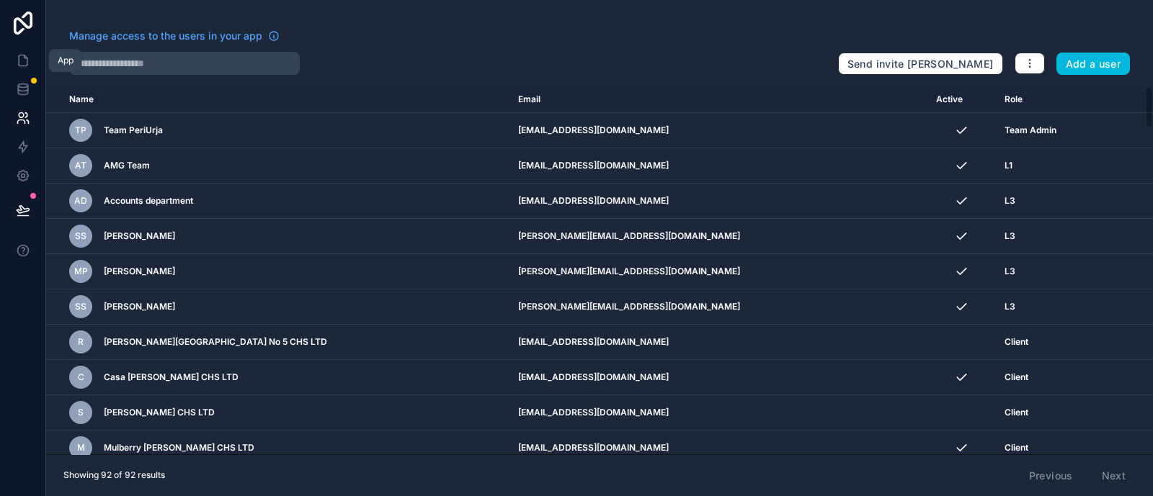
click at [25, 58] on icon at bounding box center [25, 56] width 3 height 3
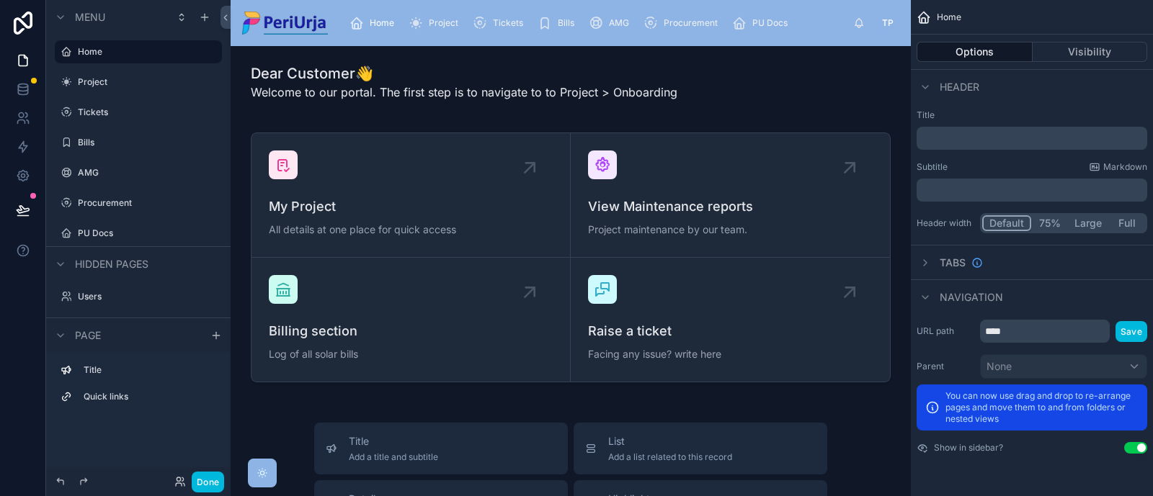
click at [0, 0] on icon "scrollable content" at bounding box center [0, 0] width 0 height 0
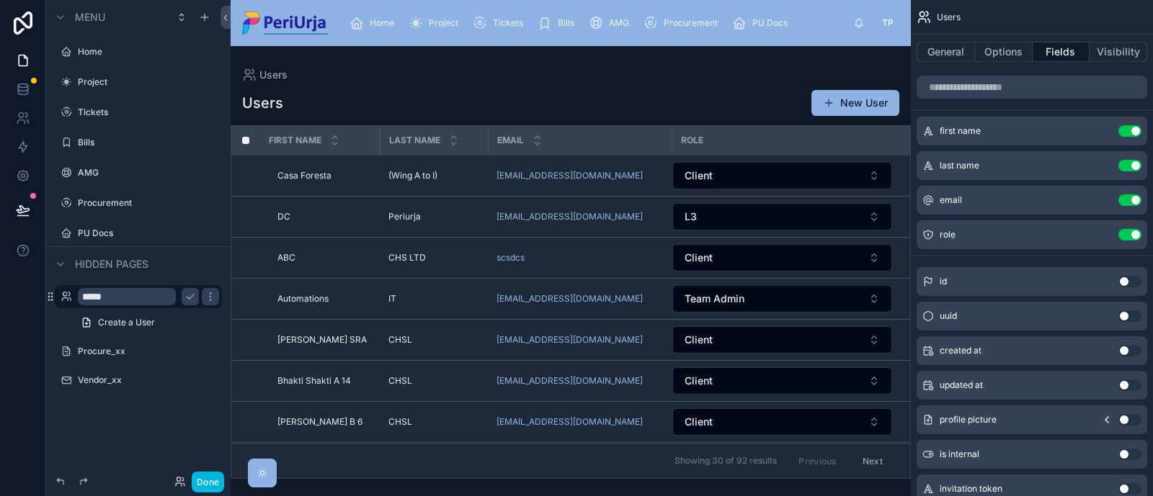
click at [921, 197] on div "email Use setting" at bounding box center [1031, 200] width 231 height 29
click at [921, 198] on div "email Use setting" at bounding box center [1031, 200] width 231 height 29
click at [0, 0] on icon "scrollable content" at bounding box center [0, 0] width 0 height 0
click at [921, 191] on div "email Use setting" at bounding box center [1031, 200] width 231 height 29
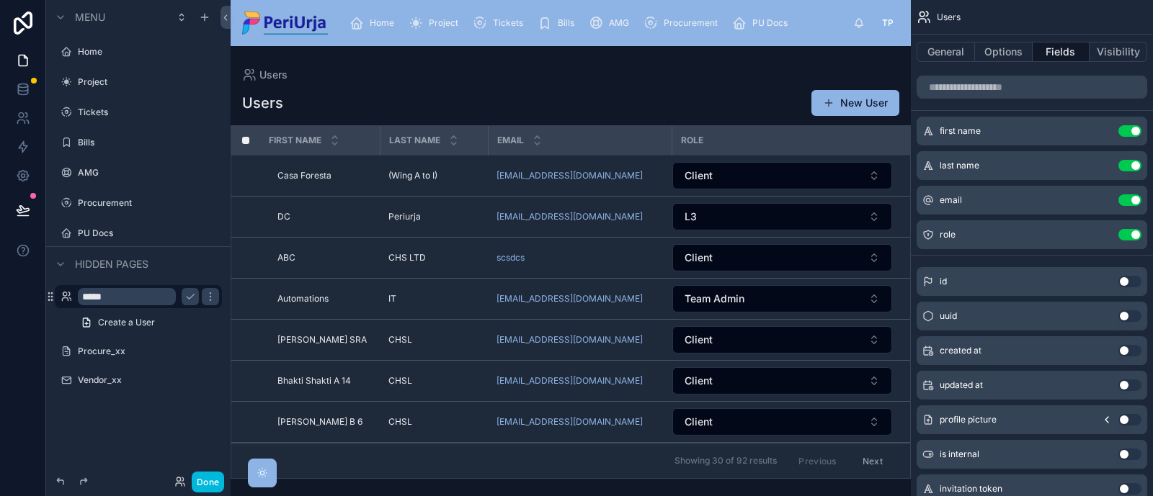
click at [0, 0] on icon "scrollable content" at bounding box center [0, 0] width 0 height 0
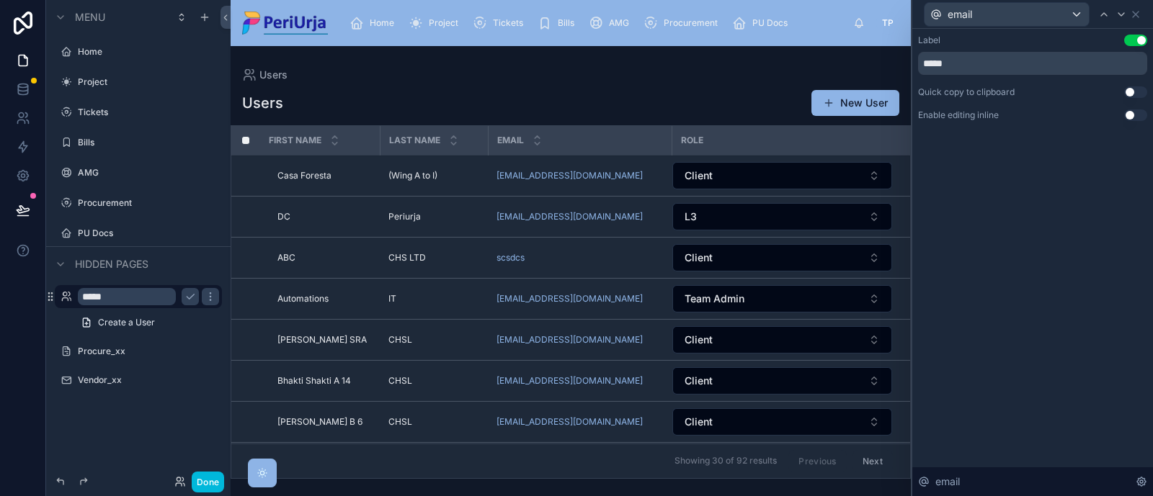
click at [921, 396] on icon at bounding box center [1141, 482] width 12 height 12
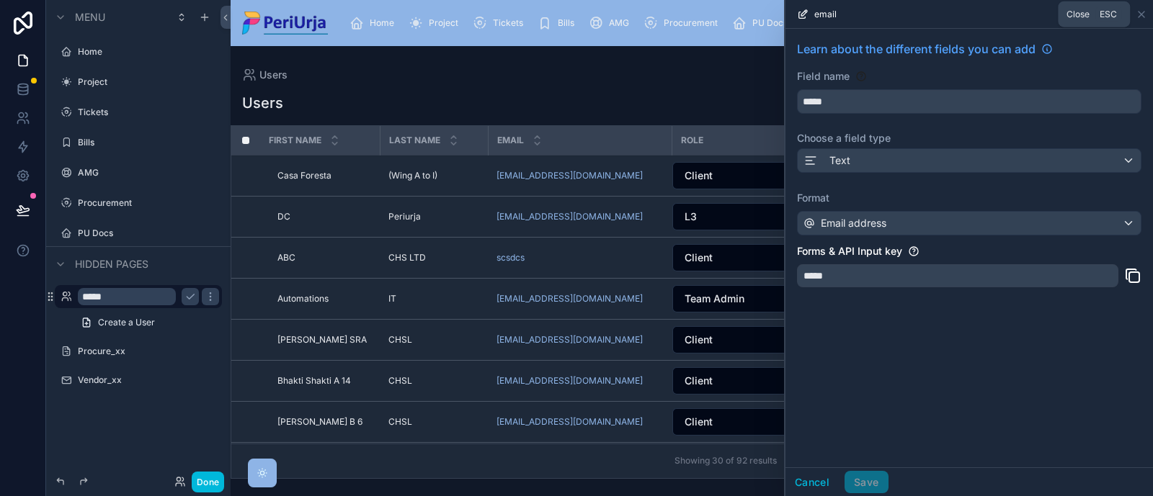
click at [921, 13] on icon at bounding box center [1141, 15] width 6 height 6
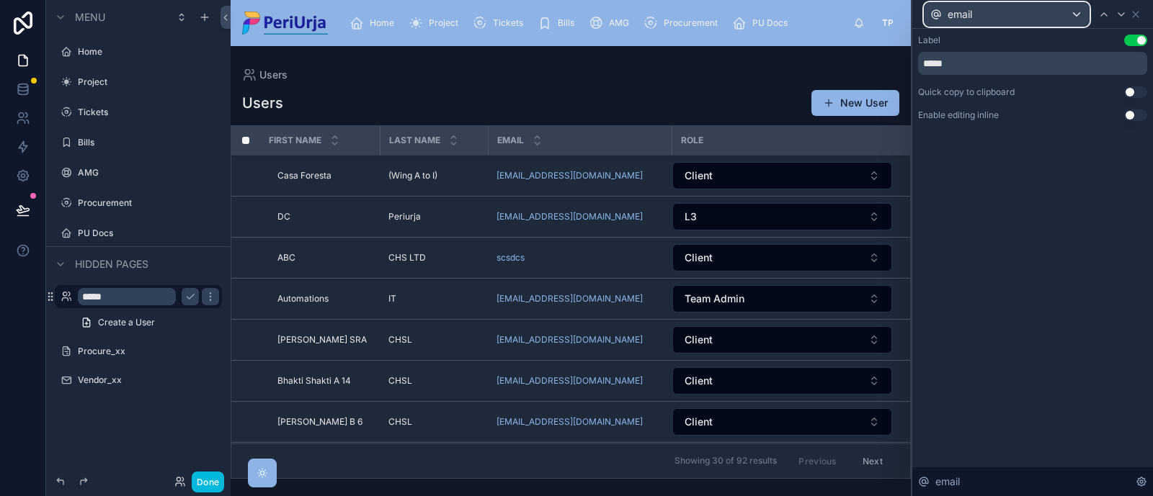
click at [921, 13] on div "email" at bounding box center [1006, 14] width 164 height 23
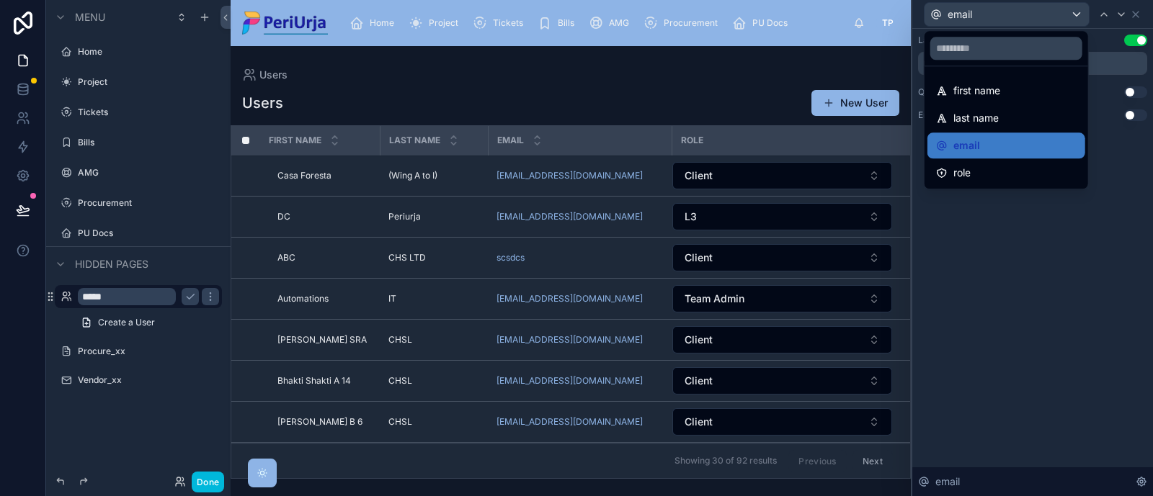
click at [921, 14] on div at bounding box center [1032, 248] width 241 height 496
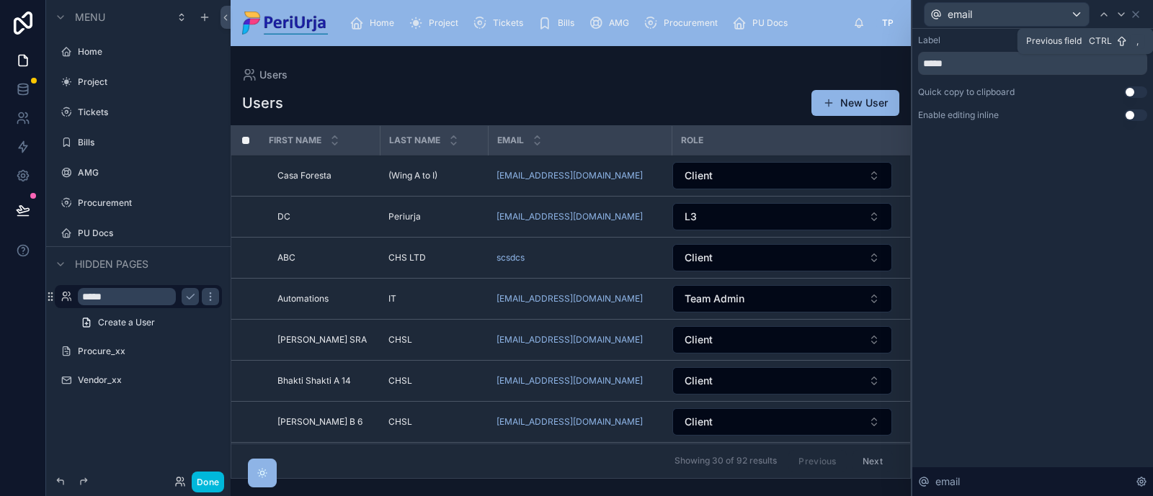
click at [921, 14] on icon at bounding box center [1104, 15] width 12 height 12
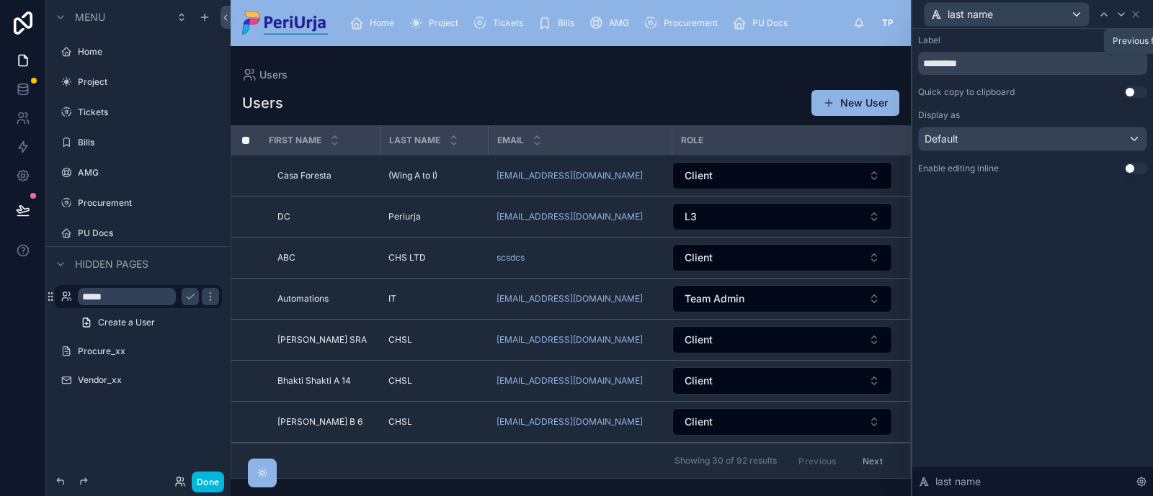
click at [921, 14] on icon at bounding box center [1104, 15] width 12 height 12
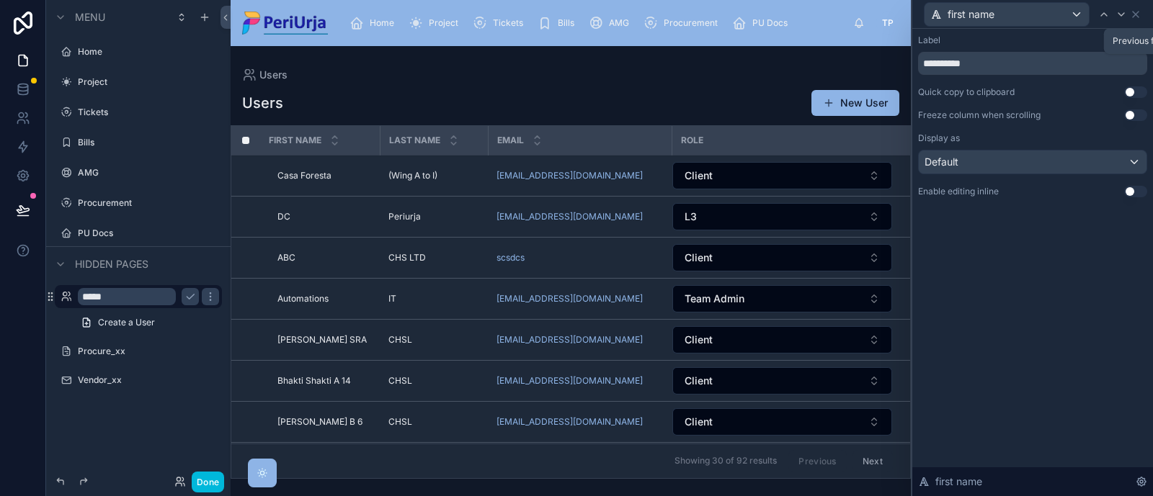
click at [921, 14] on icon at bounding box center [1104, 15] width 12 height 12
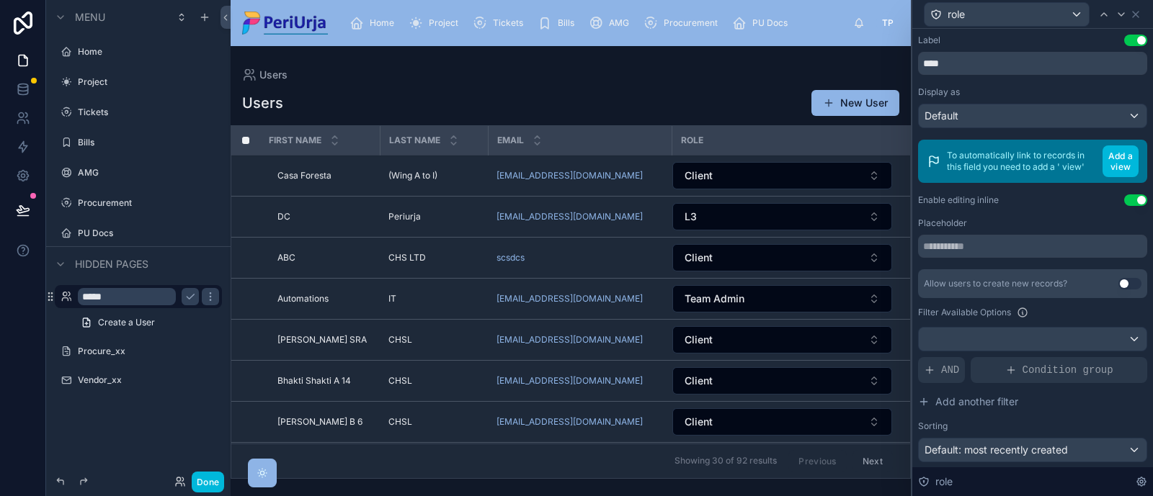
click at [921, 396] on span "role" at bounding box center [943, 482] width 17 height 14
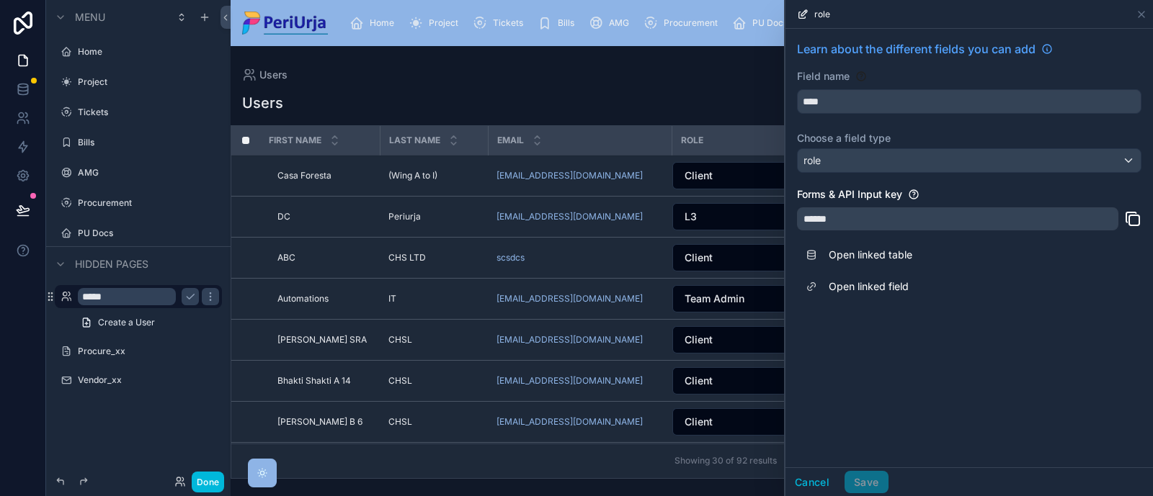
click at [872, 256] on link "Open linked table" at bounding box center [969, 255] width 344 height 32
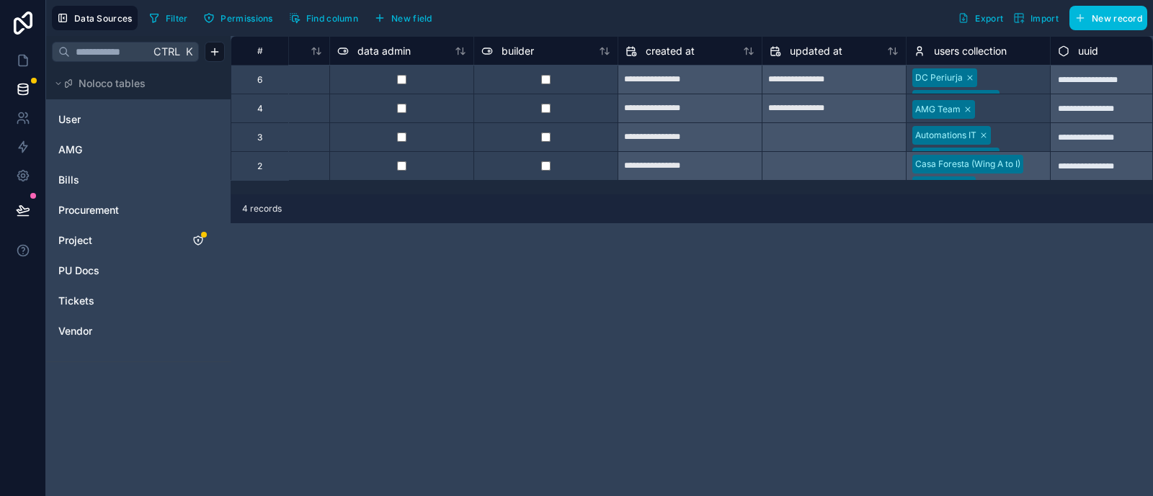
scroll to position [0, 432]
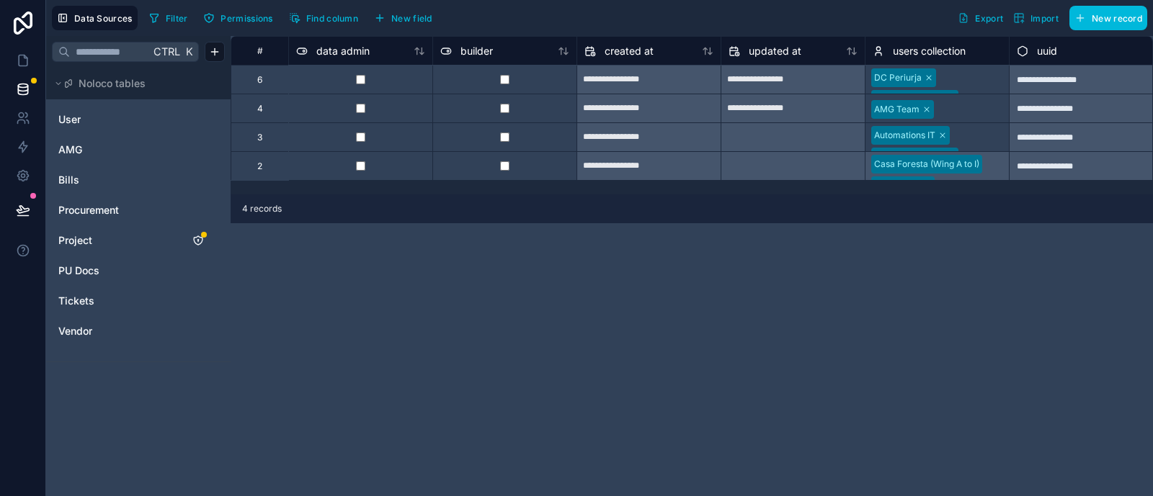
click at [921, 131] on div "Automations IT [PERSON_NAME] Team PeriUrja" at bounding box center [936, 137] width 143 height 28
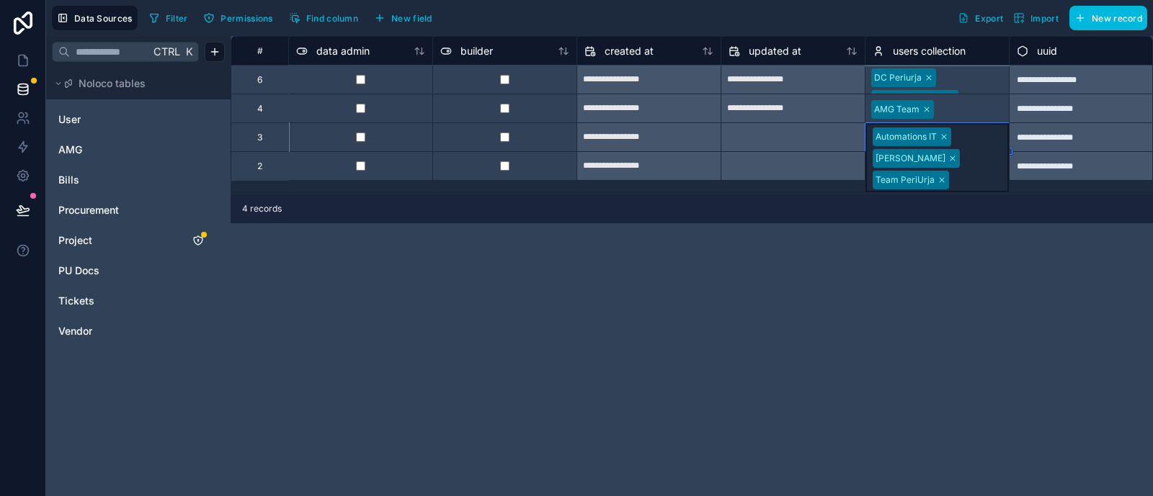
click at [921, 218] on div "4 records" at bounding box center [692, 209] width 922 height 29
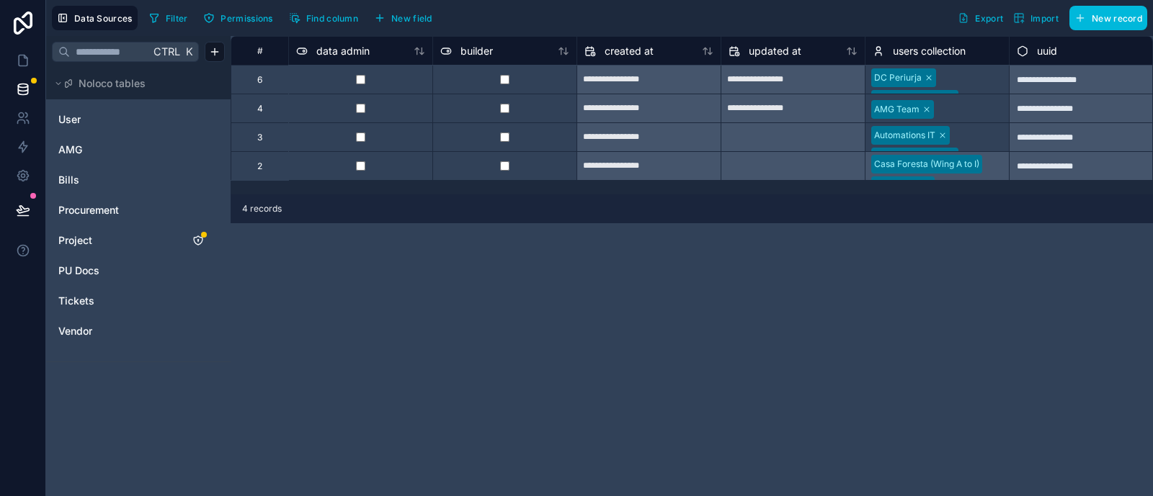
click at [117, 117] on link "User" at bounding box center [116, 119] width 117 height 14
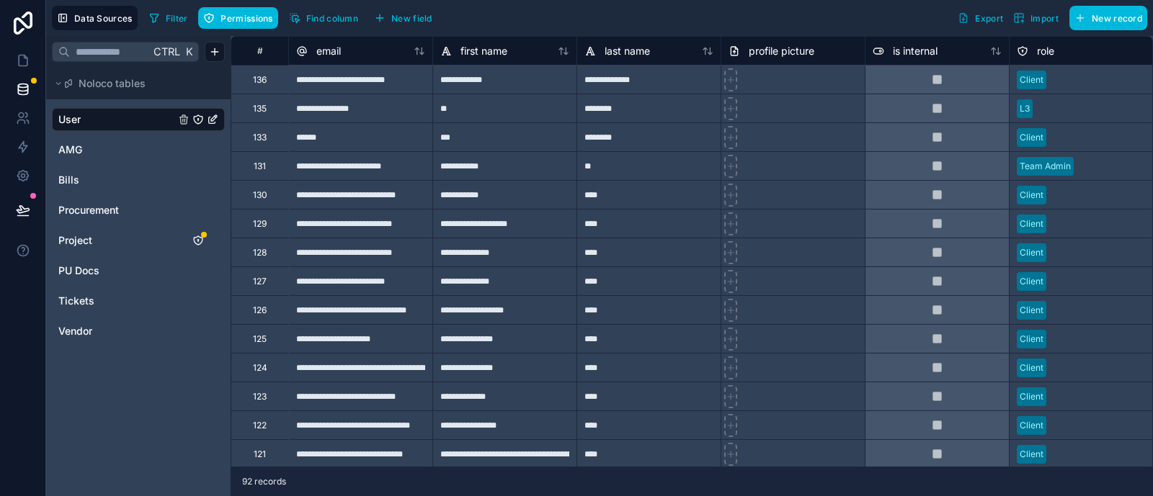
click at [239, 25] on button "Permissions" at bounding box center [237, 18] width 79 height 22
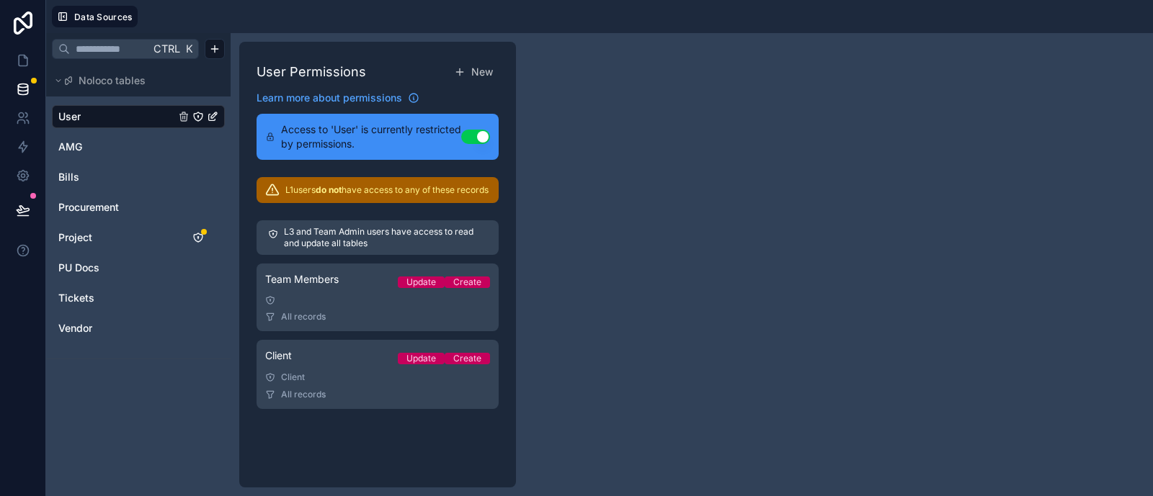
click at [325, 243] on p "L3 and Team Admin users have access to read and update all tables" at bounding box center [385, 237] width 203 height 23
click at [324, 243] on p "L3 and Team Admin users have access to read and update all tables" at bounding box center [385, 237] width 203 height 23
click at [366, 191] on p "L1 users do not have access to any of these records" at bounding box center [386, 190] width 203 height 12
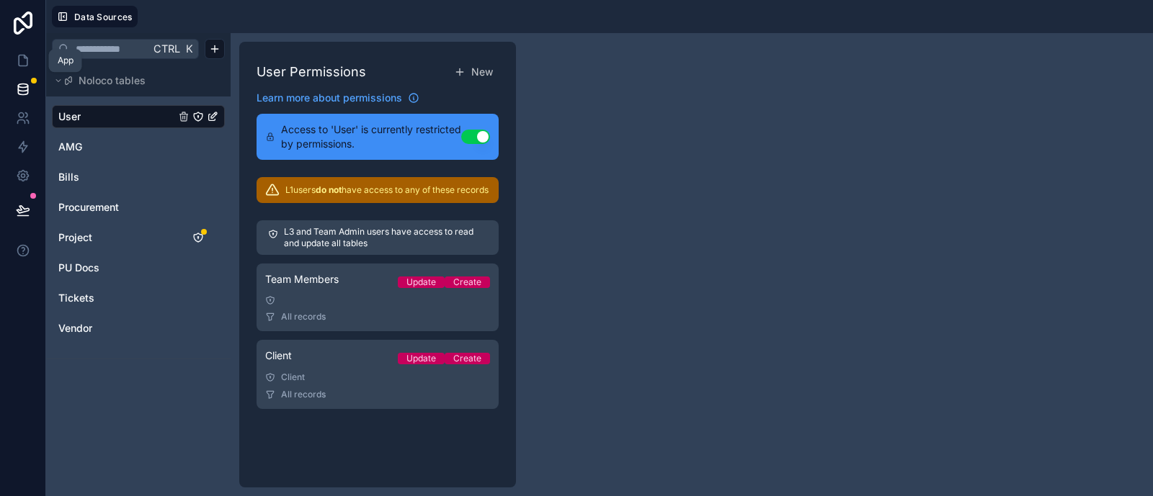
drag, startPoint x: 307, startPoint y: 202, endPoint x: 489, endPoint y: 264, distance: 192.7
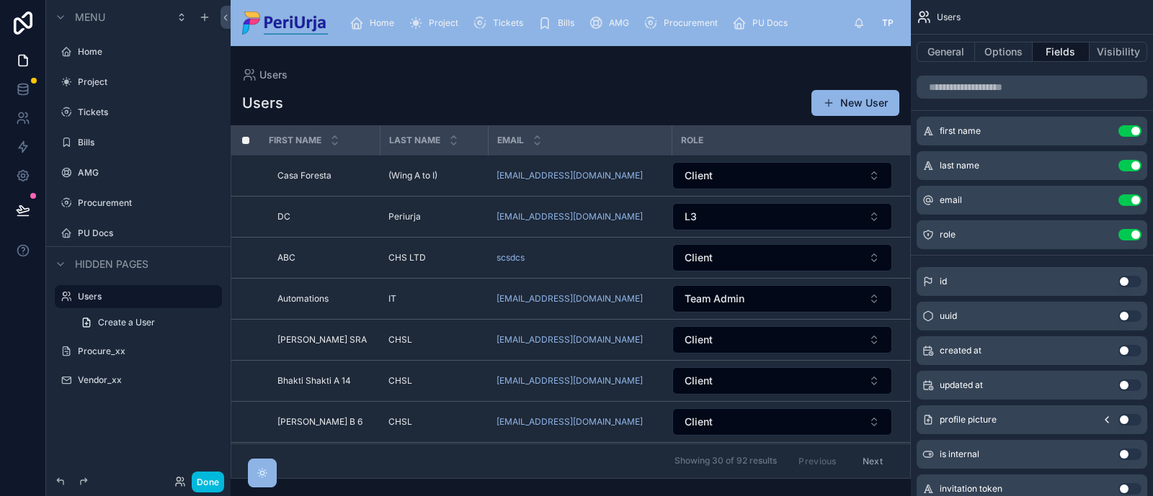
click at [0, 0] on icon "scrollable content" at bounding box center [0, 0] width 0 height 0
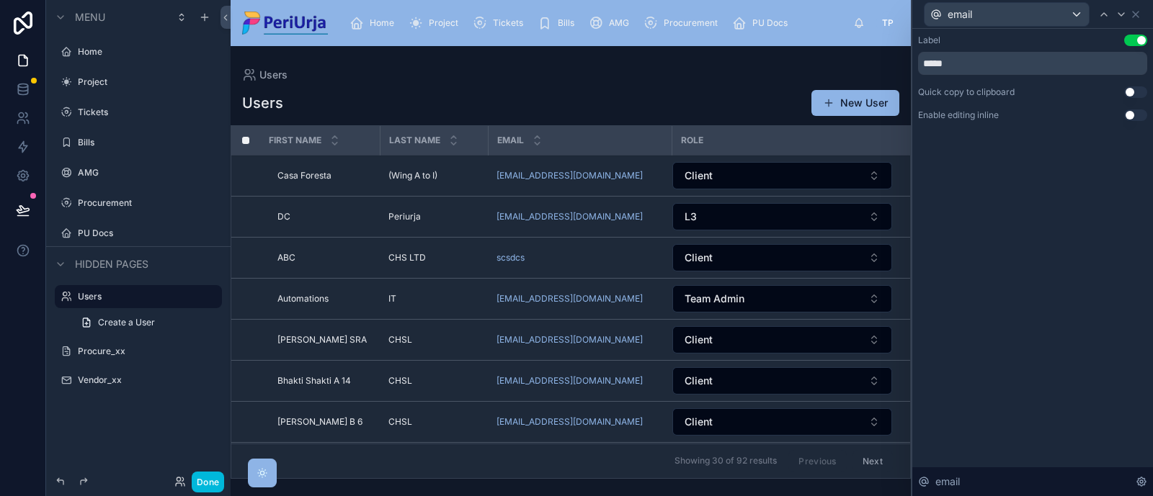
click at [921, 396] on div "email" at bounding box center [1032, 482] width 241 height 29
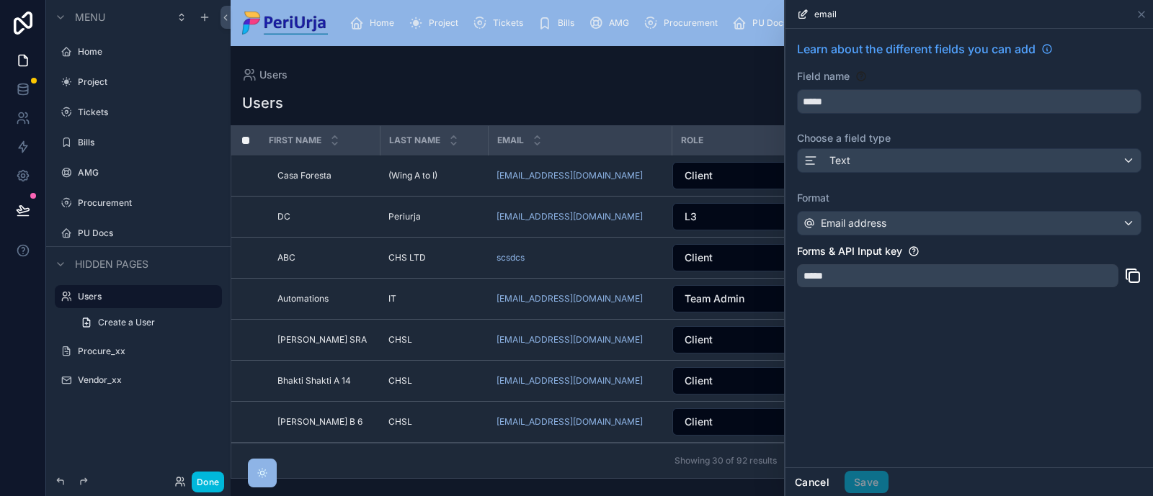
click at [813, 396] on button "Cancel" at bounding box center [811, 482] width 53 height 23
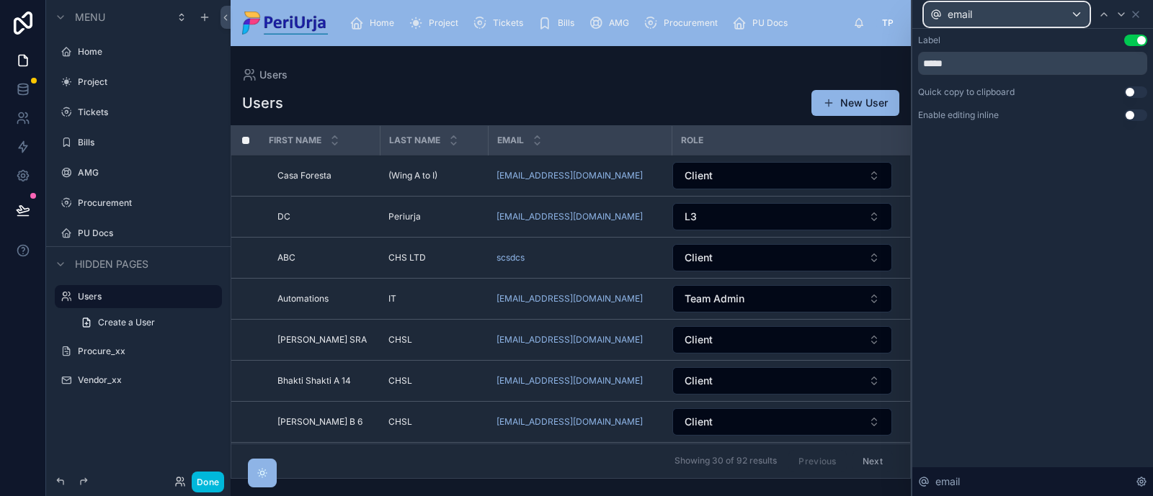
click at [921, 15] on div "email" at bounding box center [1006, 14] width 164 height 23
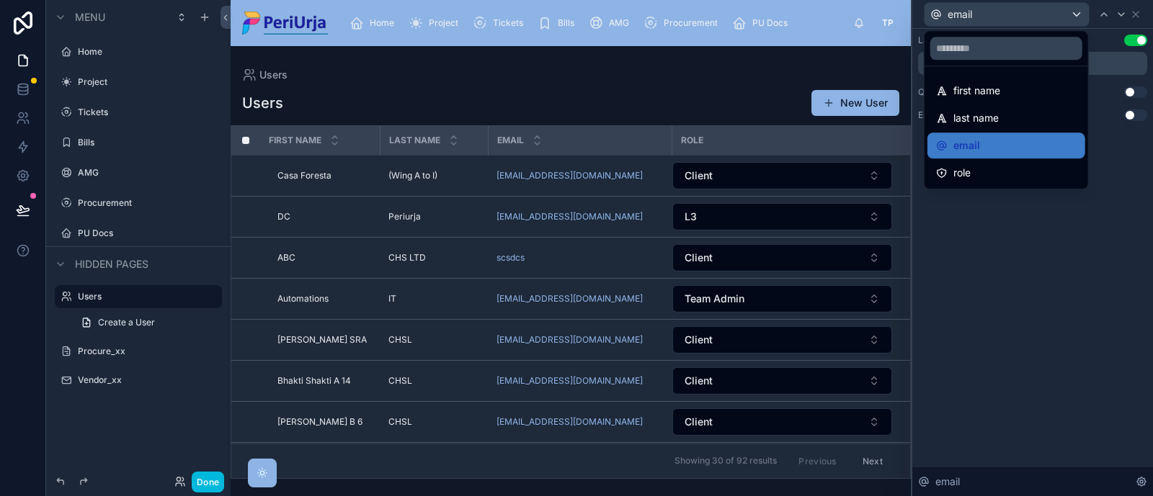
click at [799, 66] on div "Users Users New User First name Last name Email Role Casa [PERSON_NAME] Casa Fo…" at bounding box center [571, 262] width 680 height 433
click at [921, 16] on div at bounding box center [1032, 248] width 241 height 496
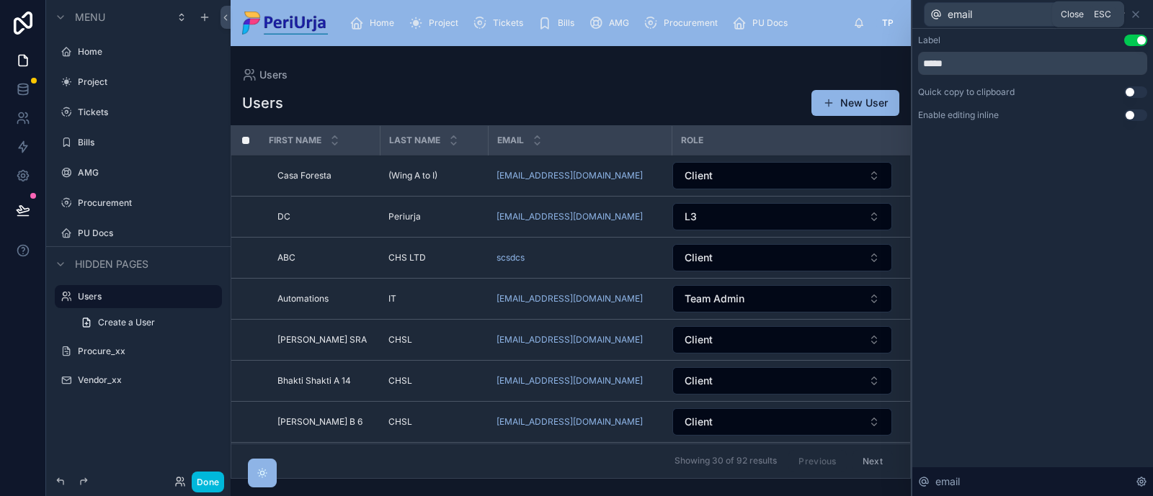
click at [921, 9] on icon at bounding box center [1136, 15] width 12 height 12
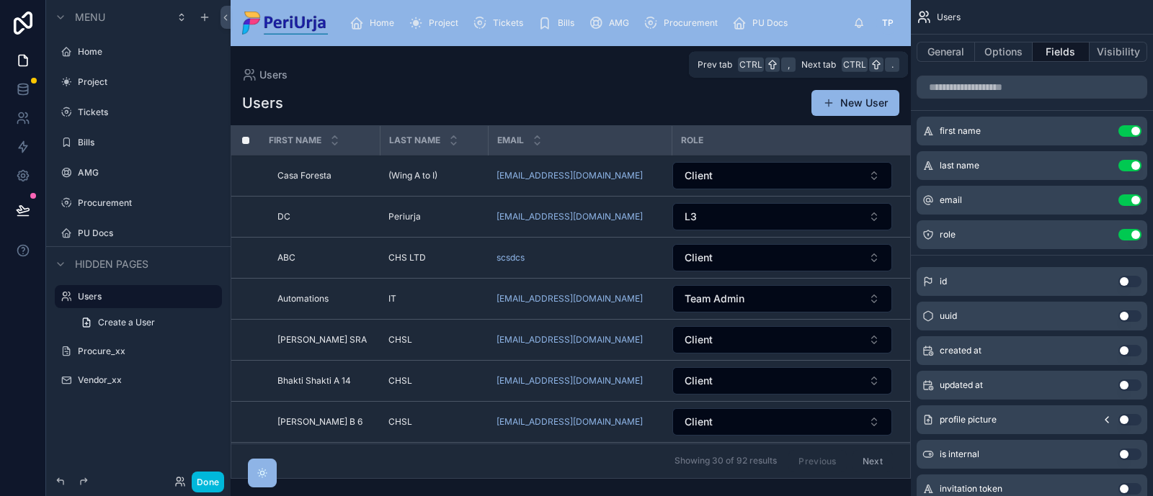
click at [921, 51] on button "Options" at bounding box center [1004, 52] width 58 height 20
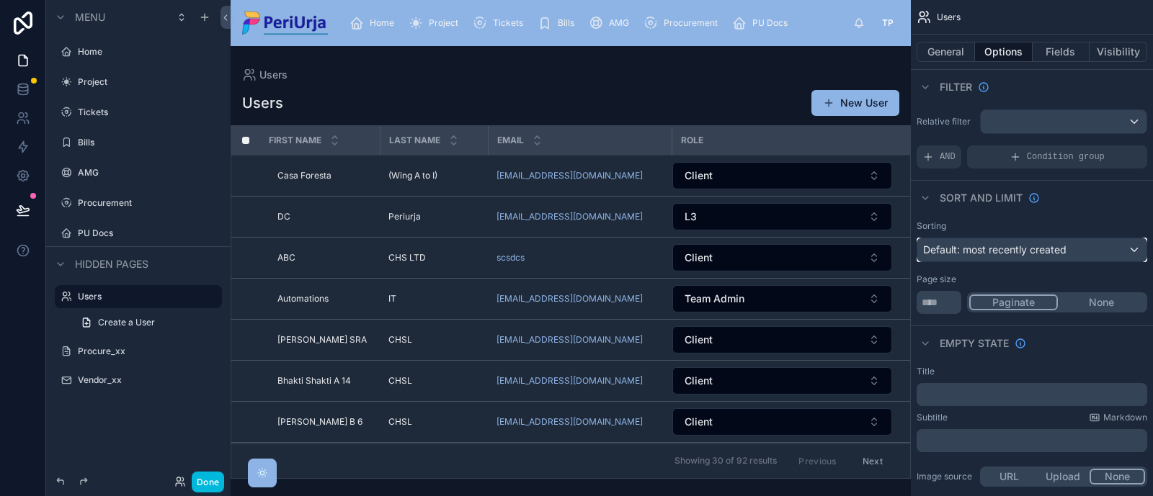
click at [921, 248] on span "Default: most recently created" at bounding box center [994, 249] width 143 height 12
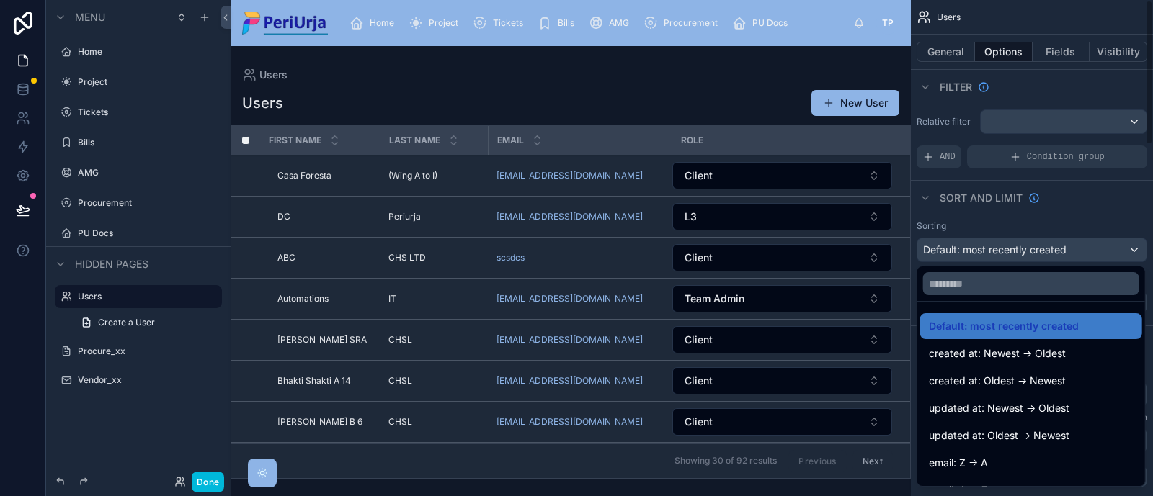
click at [921, 223] on div "scrollable content" at bounding box center [576, 248] width 1153 height 496
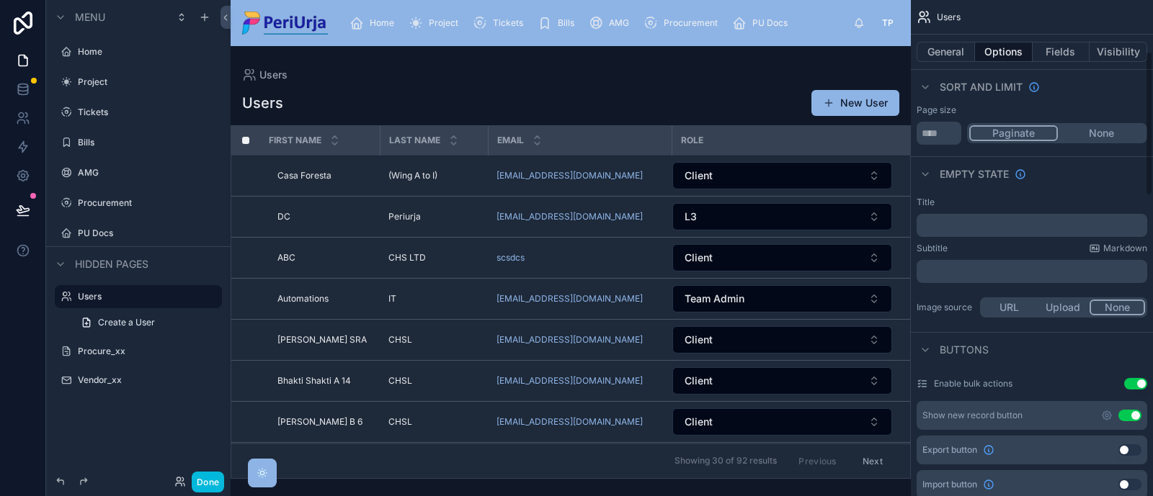
scroll to position [179, 0]
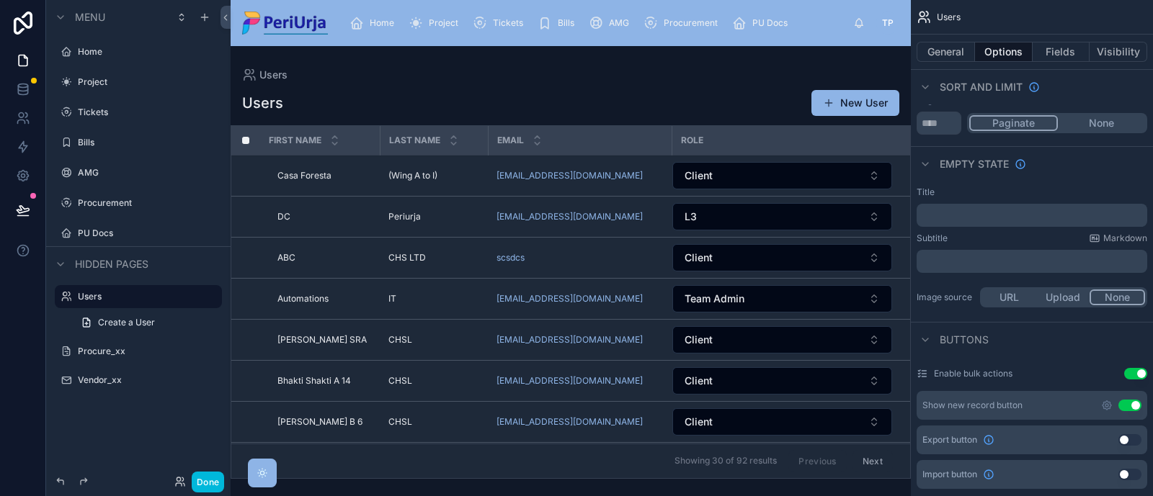
click at [921, 164] on icon "scrollable content" at bounding box center [925, 164] width 12 height 12
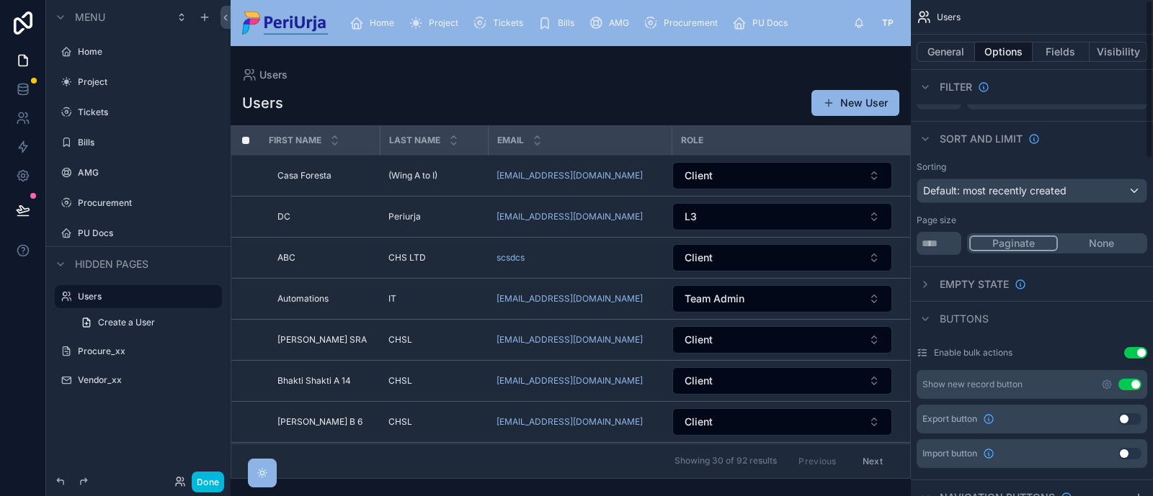
scroll to position [0, 0]
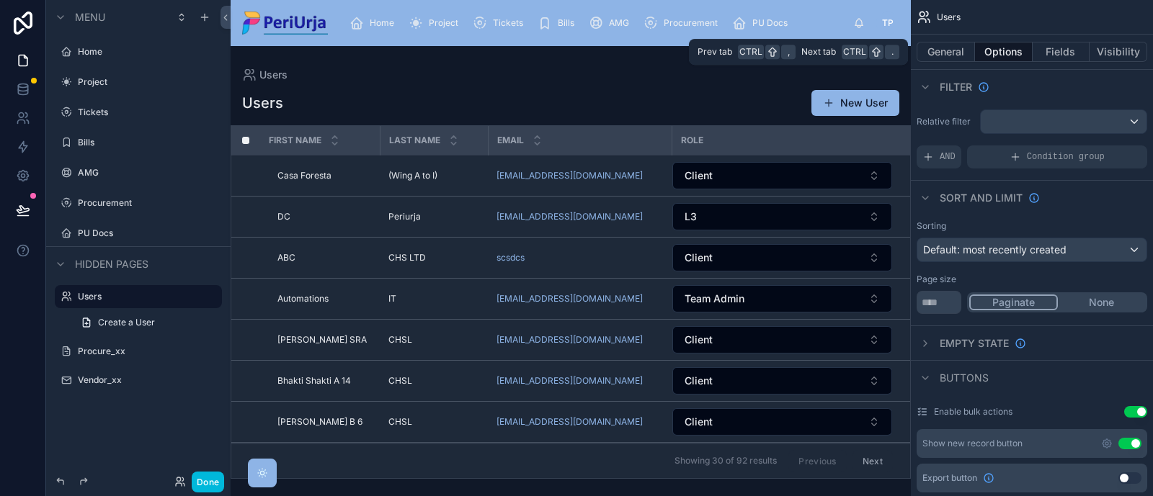
click at [921, 54] on button "General" at bounding box center [945, 52] width 58 height 20
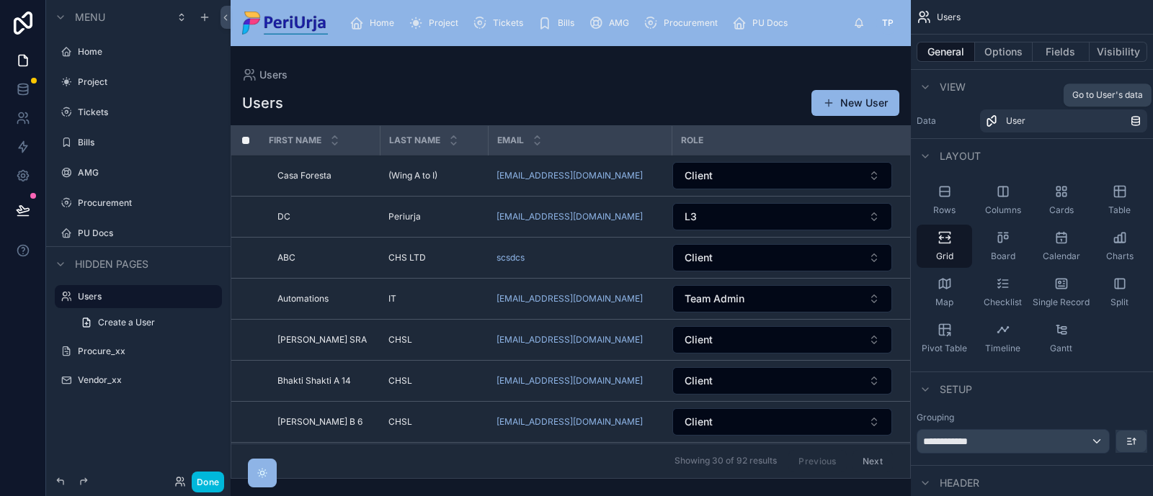
click at [921, 120] on div "User" at bounding box center [1068, 121] width 124 height 12
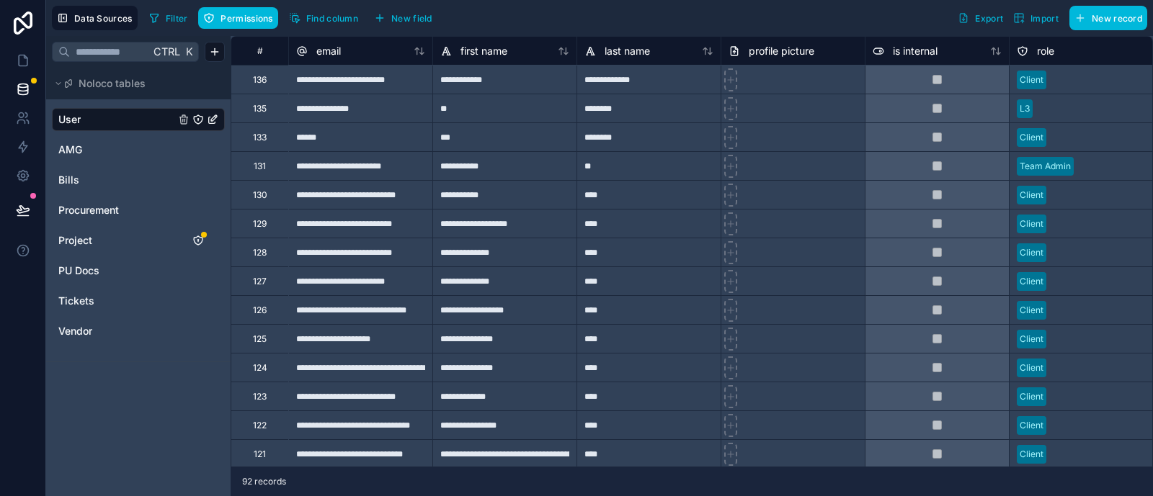
drag, startPoint x: 994, startPoint y: 188, endPoint x: 998, endPoint y: 218, distance: 29.8
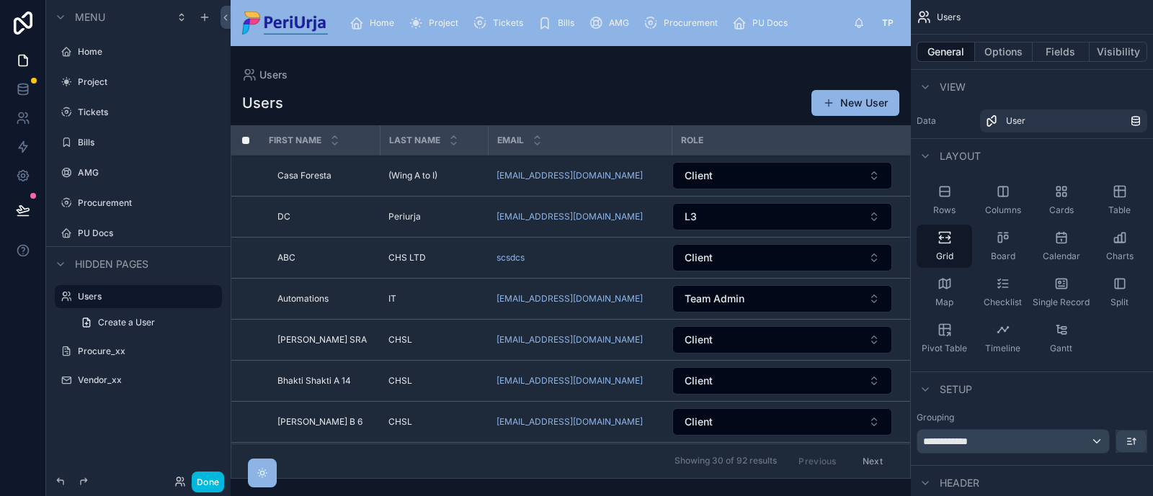
click at [921, 120] on label "Data" at bounding box center [945, 121] width 58 height 12
click at [921, 156] on div "scrollable content" at bounding box center [924, 156] width 17 height 17
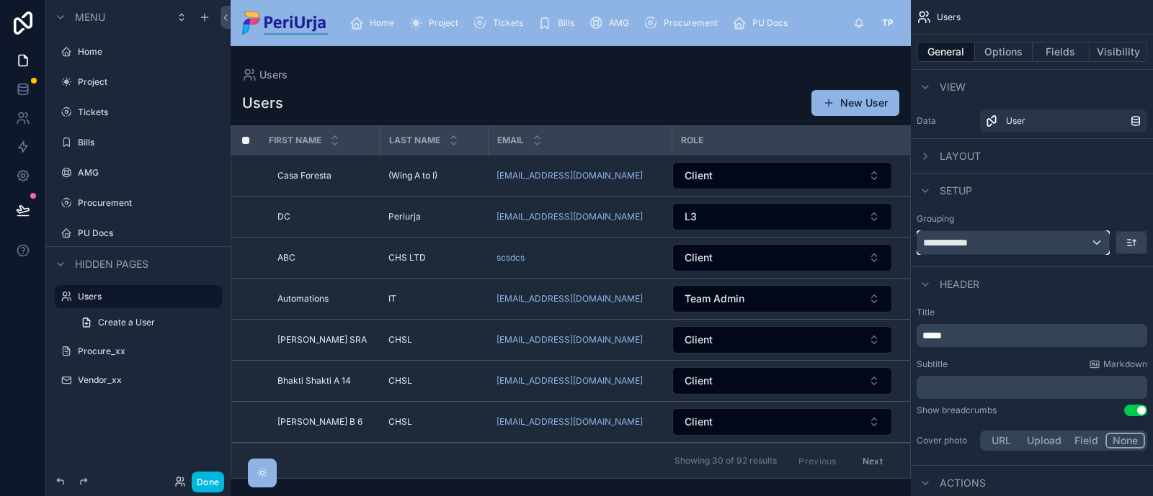
click at [921, 239] on div "**********" at bounding box center [1013, 242] width 192 height 23
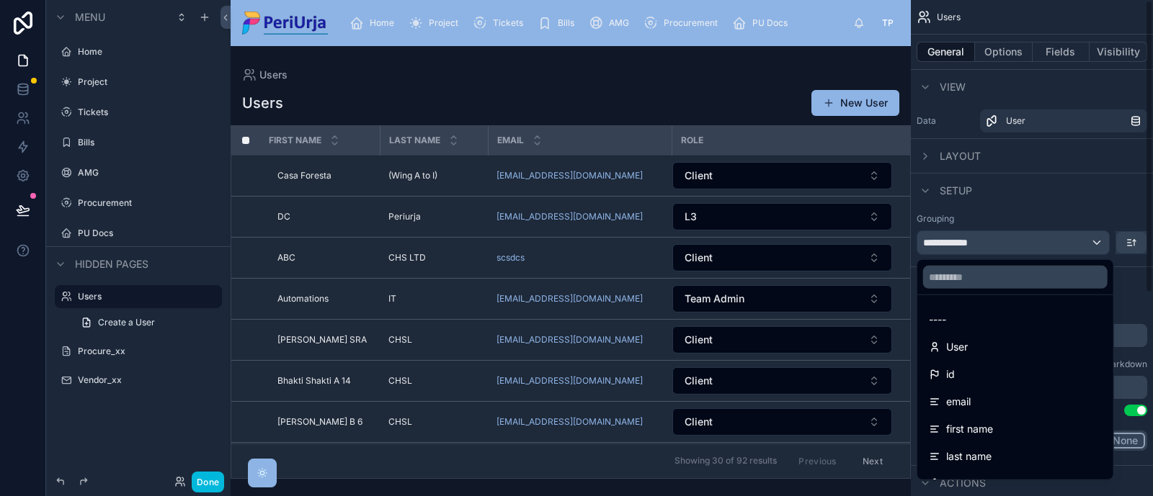
click at [921, 176] on div "scrollable content" at bounding box center [576, 248] width 1153 height 496
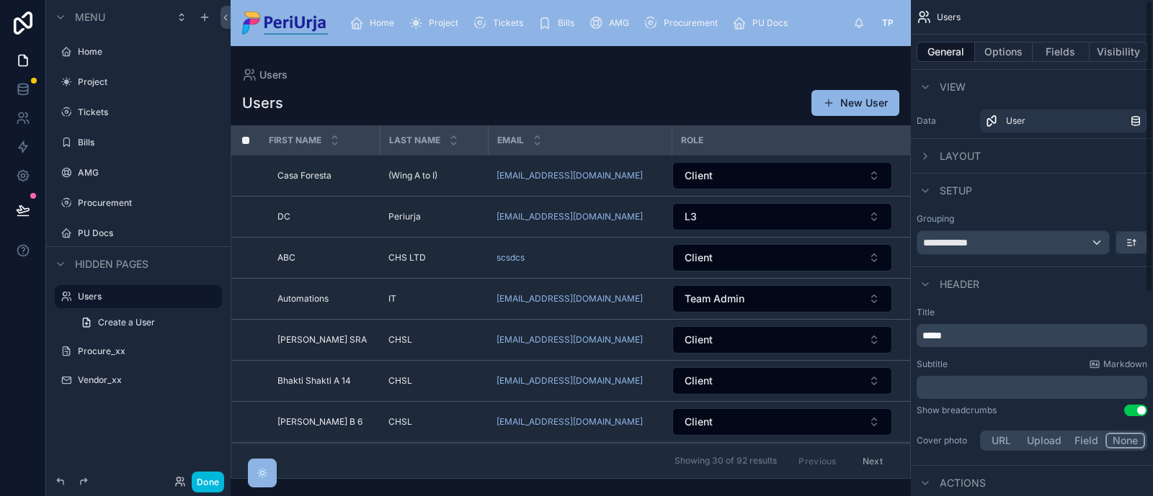
click at [921, 185] on icon "scrollable content" at bounding box center [925, 191] width 12 height 12
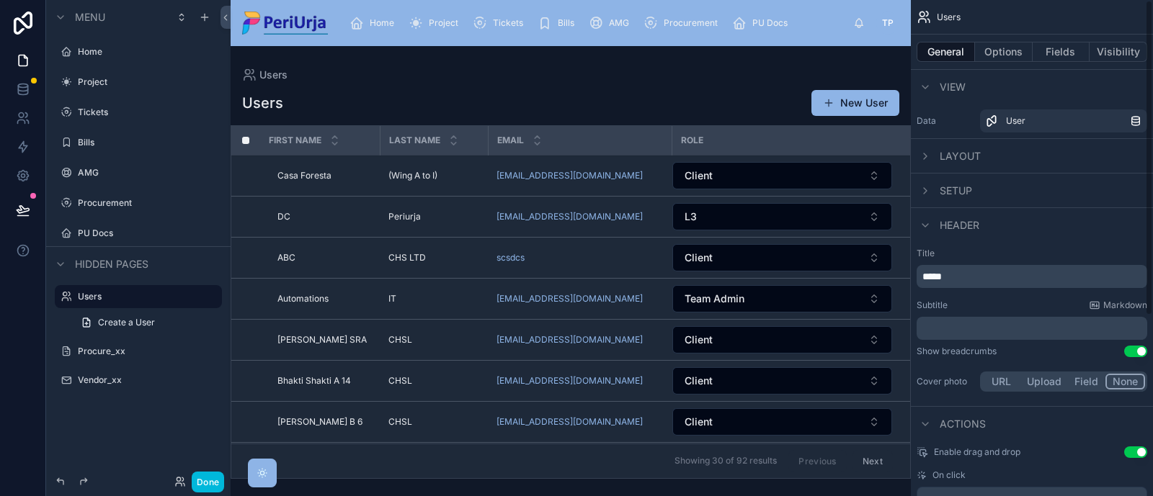
click at [921, 185] on icon "scrollable content" at bounding box center [925, 191] width 12 height 12
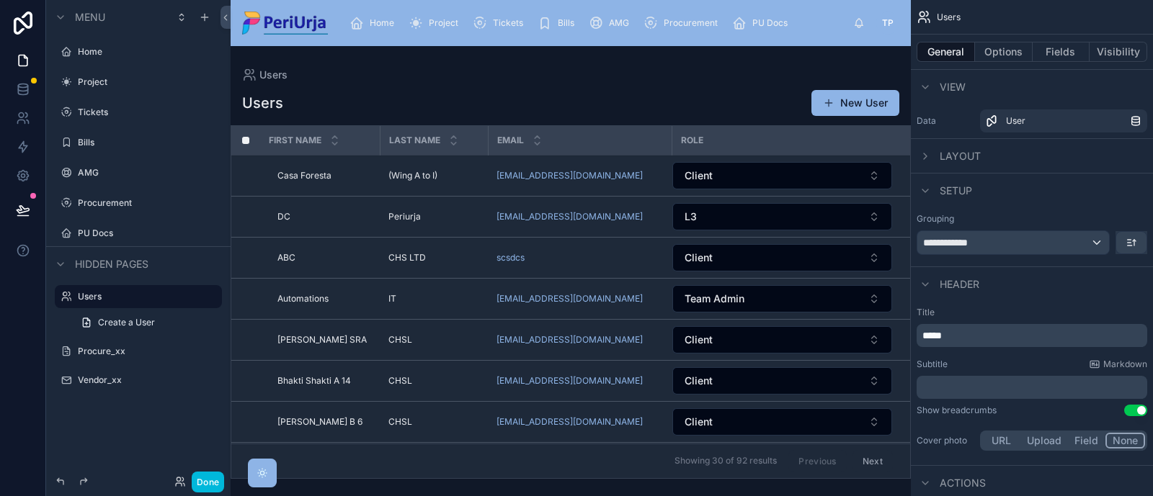
click at [921, 185] on icon "scrollable content" at bounding box center [925, 191] width 12 height 12
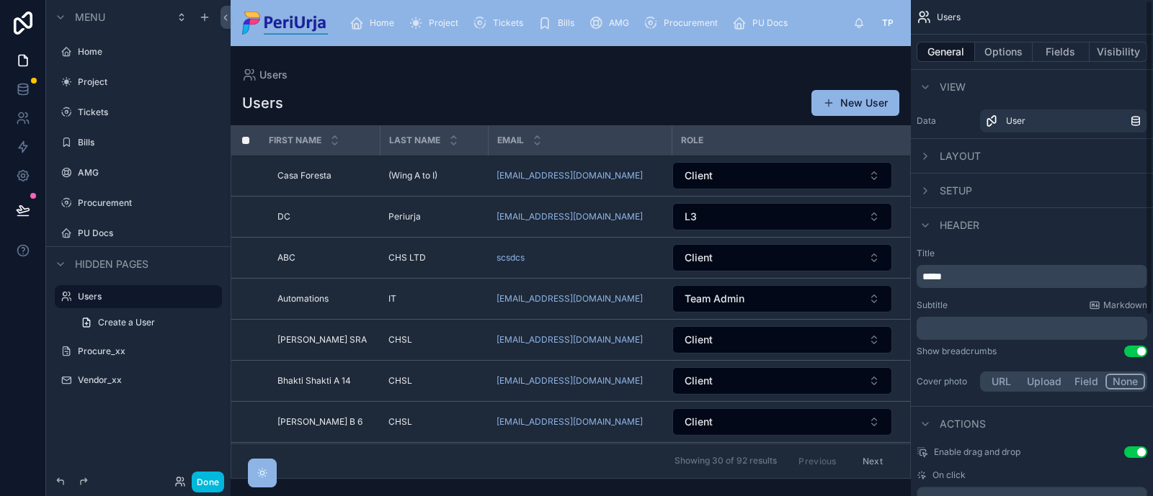
click at [921, 221] on icon "scrollable content" at bounding box center [925, 226] width 12 height 12
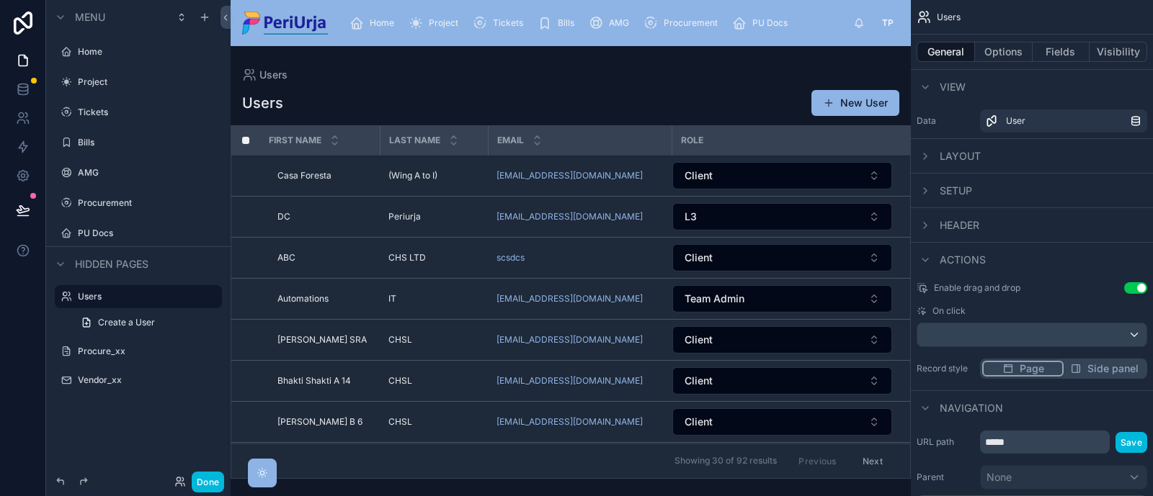
click at [921, 221] on icon "scrollable content" at bounding box center [925, 226] width 12 height 12
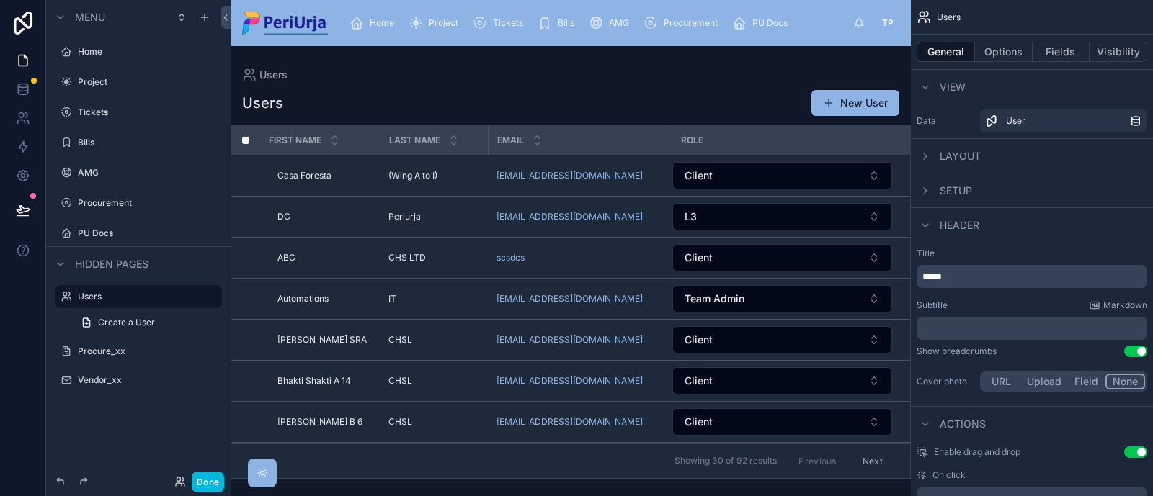
click at [921, 50] on button "Options" at bounding box center [1004, 52] width 58 height 20
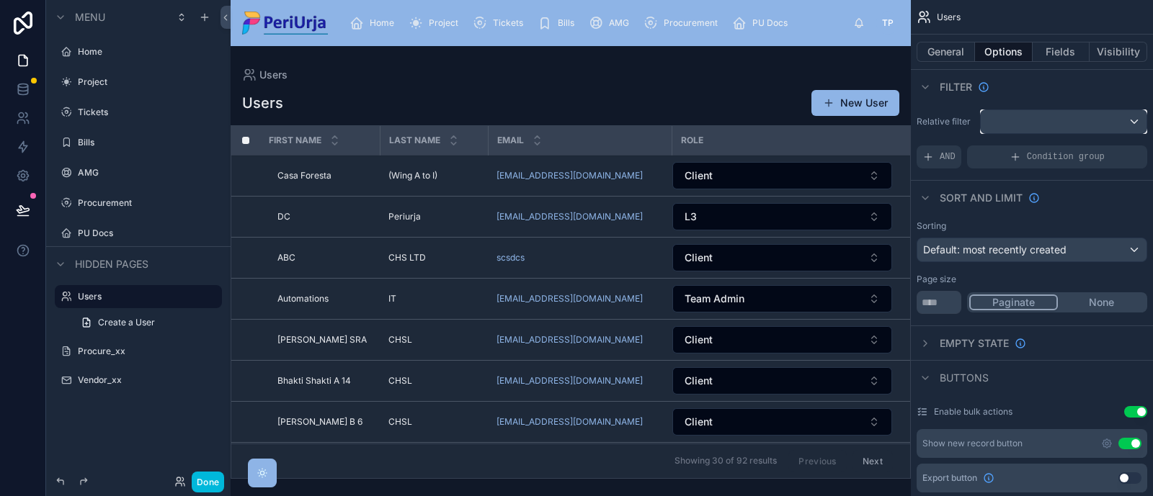
click at [921, 121] on div "scrollable content" at bounding box center [1063, 121] width 166 height 23
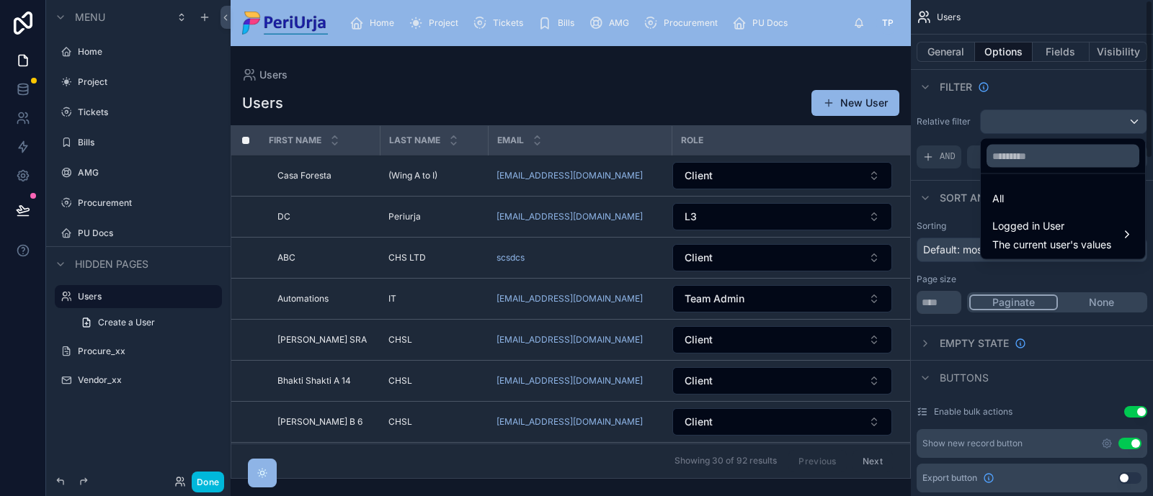
click at [921, 85] on div "scrollable content" at bounding box center [576, 248] width 1153 height 496
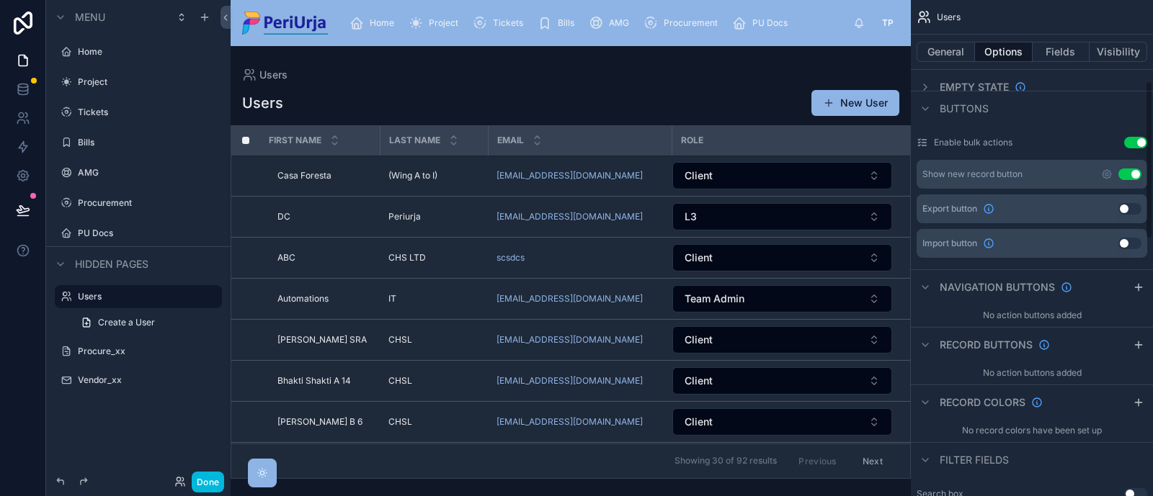
scroll to position [270, 0]
